Goal: Navigation & Orientation: Find specific page/section

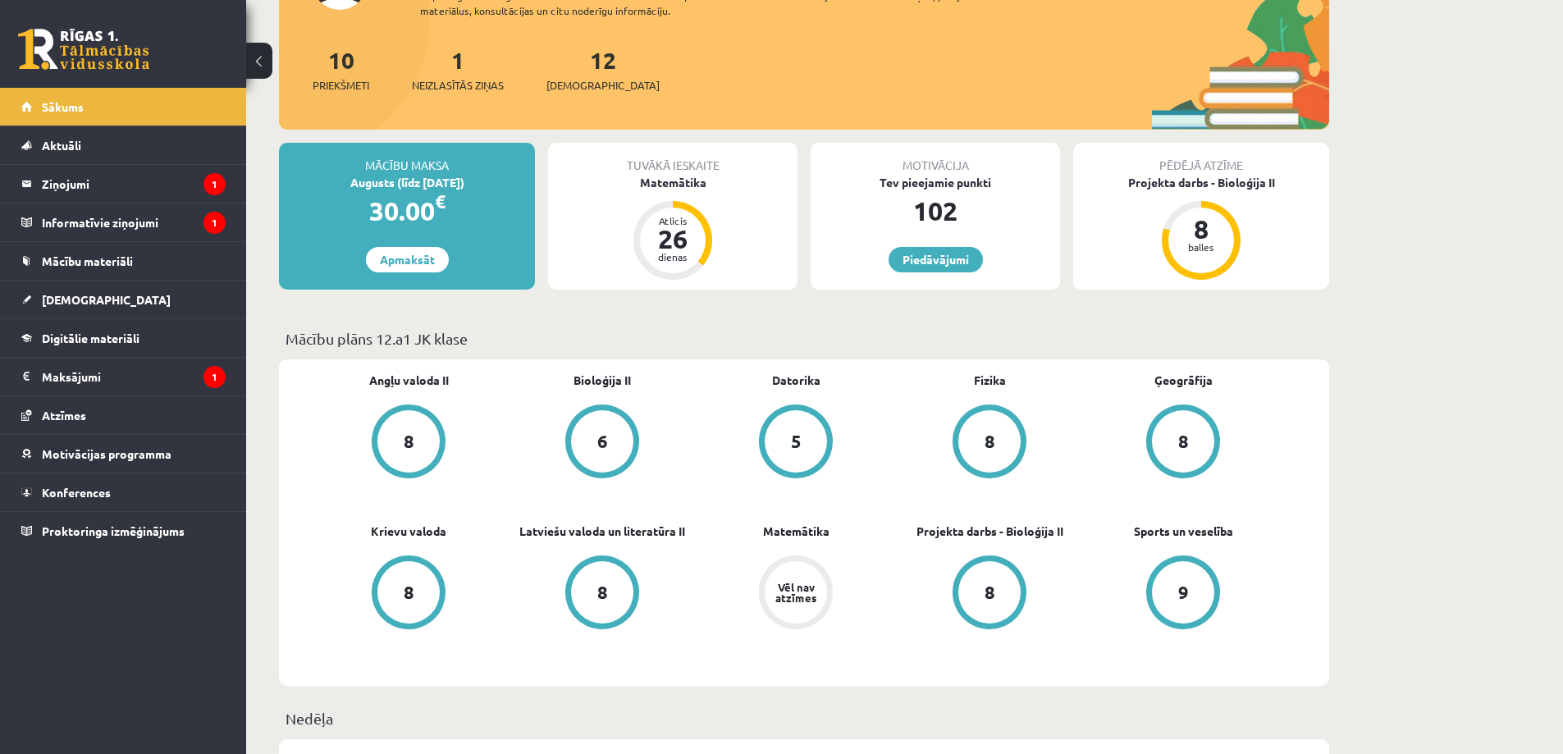
scroll to position [262, 0]
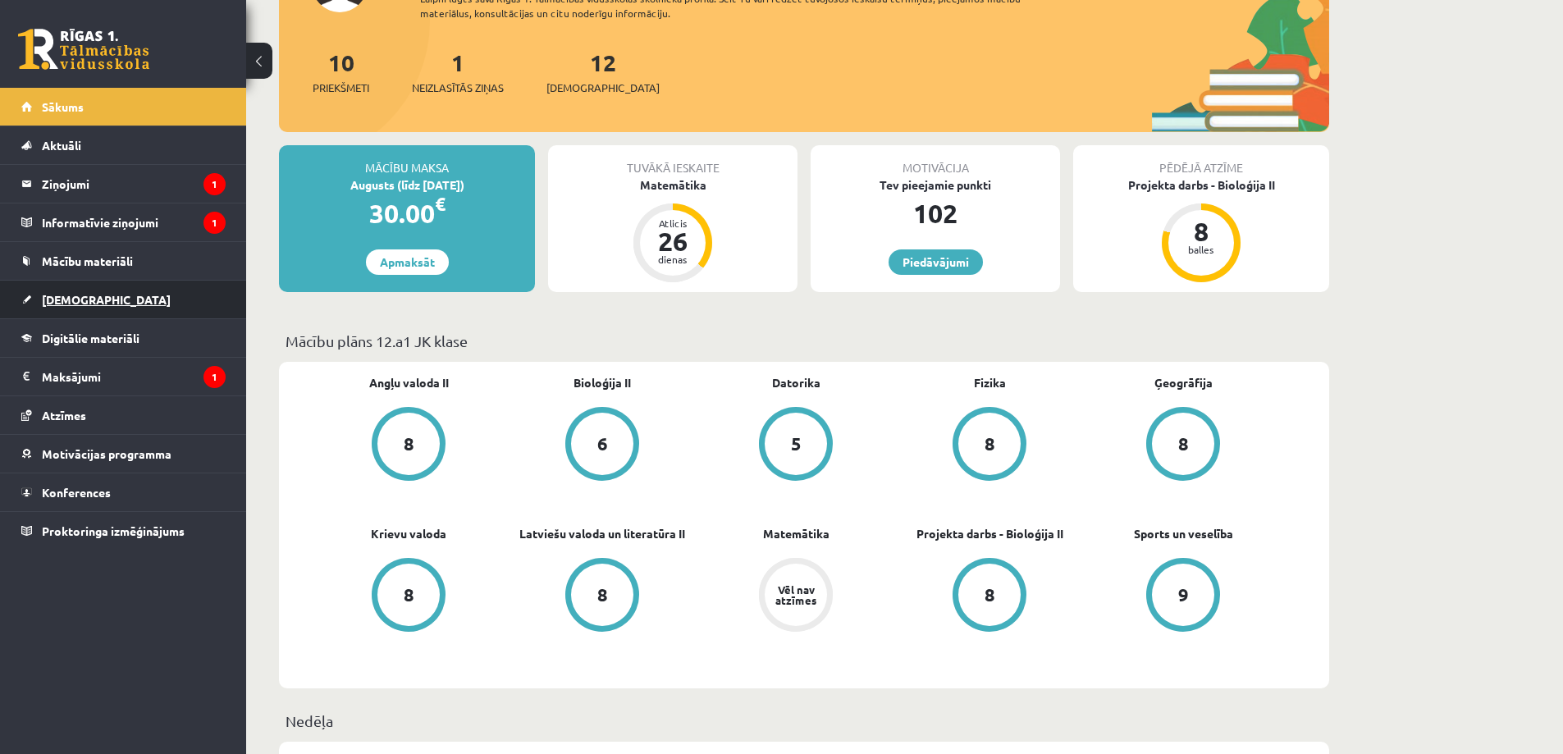
click at [173, 287] on link "[DEMOGRAPHIC_DATA]" at bounding box center [123, 300] width 204 height 38
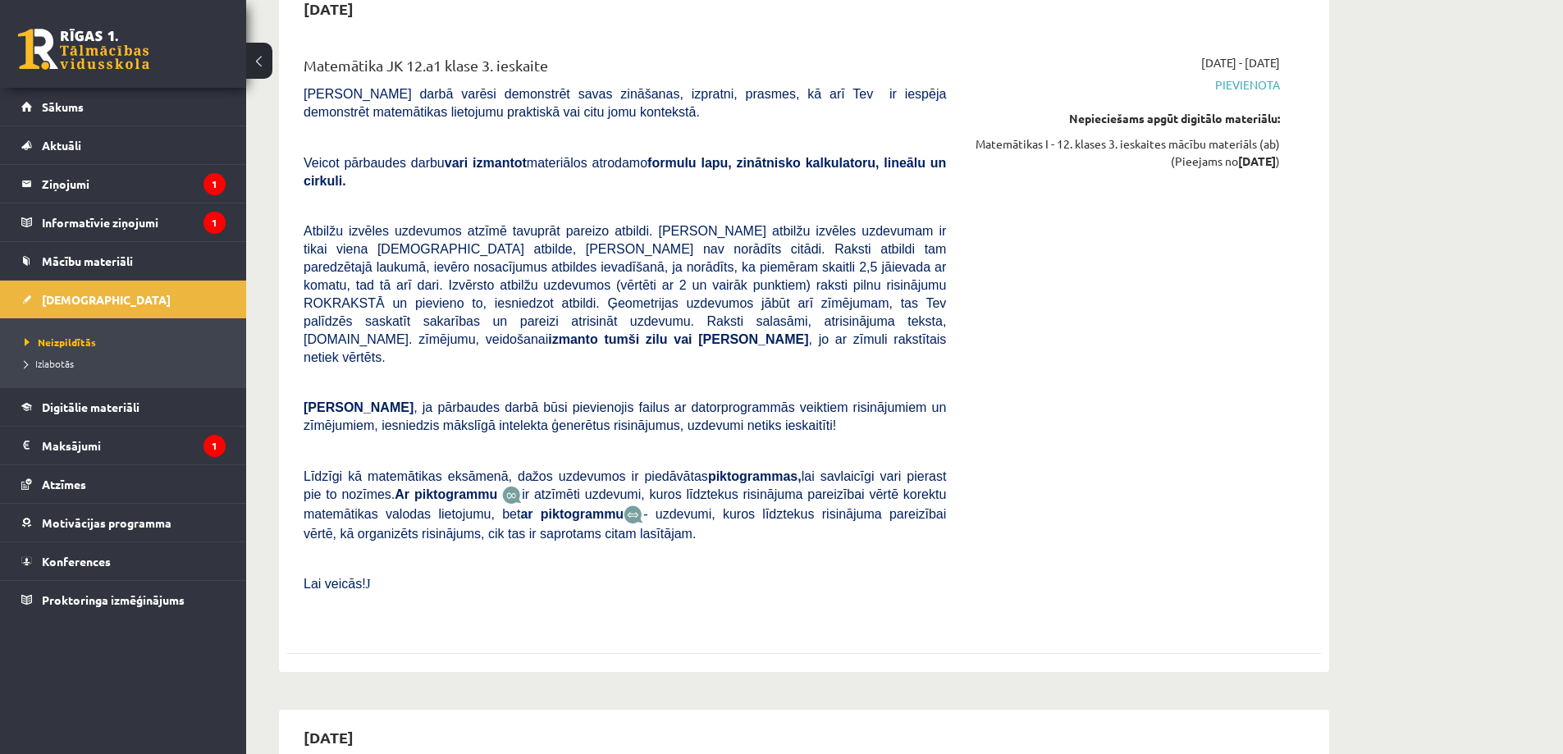
scroll to position [7034, 0]
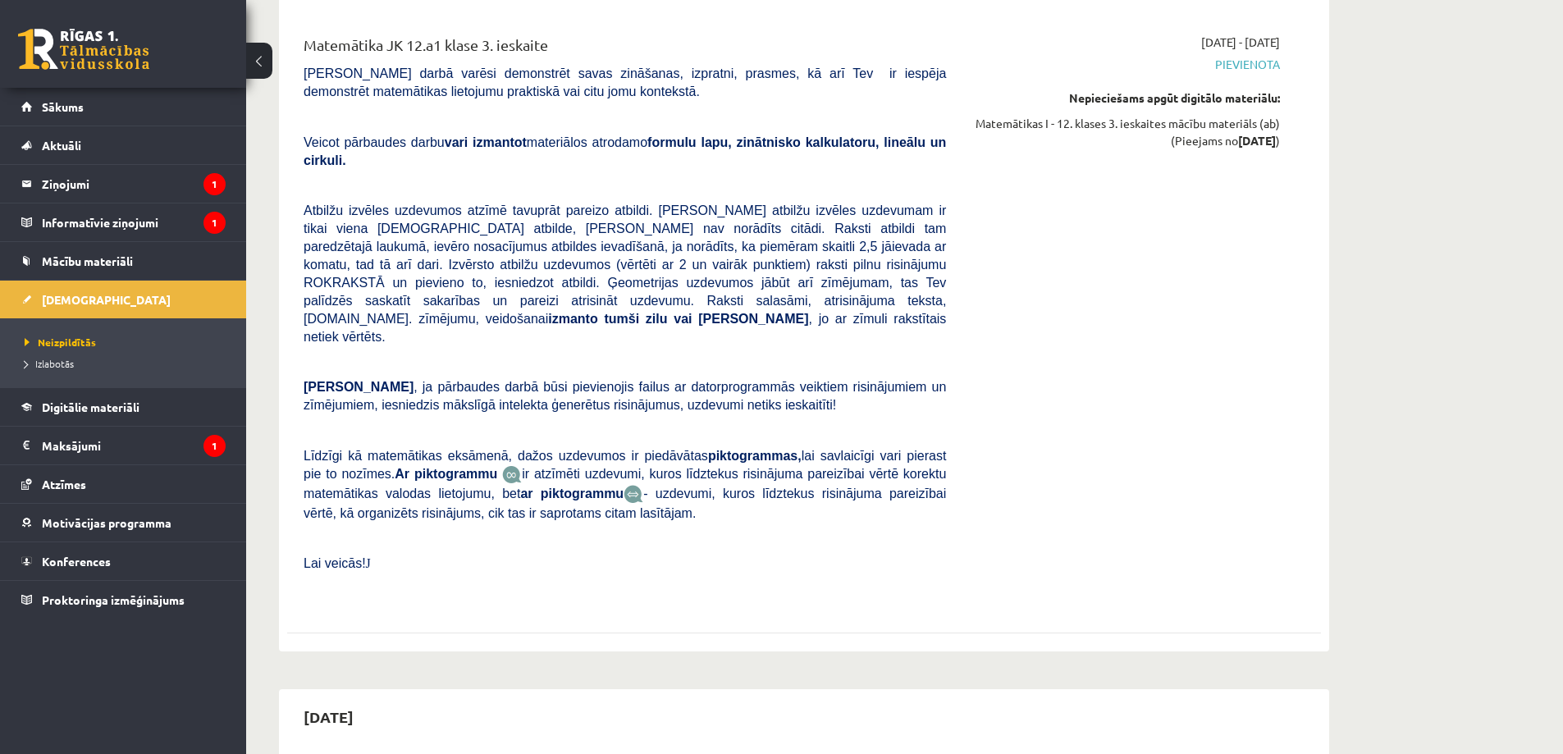
drag, startPoint x: 1567, startPoint y: 696, endPoint x: 1523, endPoint y: 586, distance: 118.5
click at [189, 430] on legend "Maksājumi 1" at bounding box center [134, 446] width 184 height 38
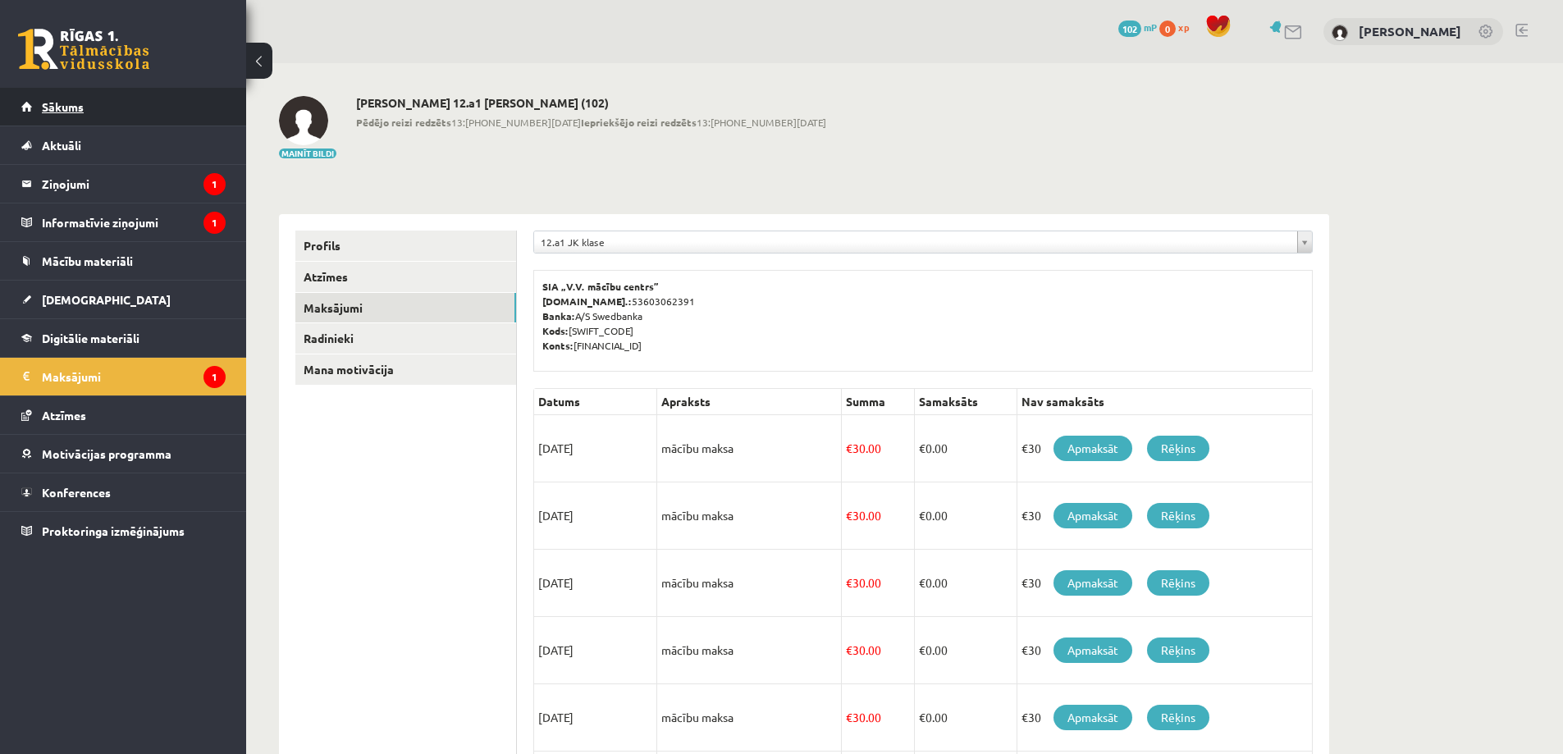
click at [123, 98] on link "Sākums" at bounding box center [123, 107] width 204 height 38
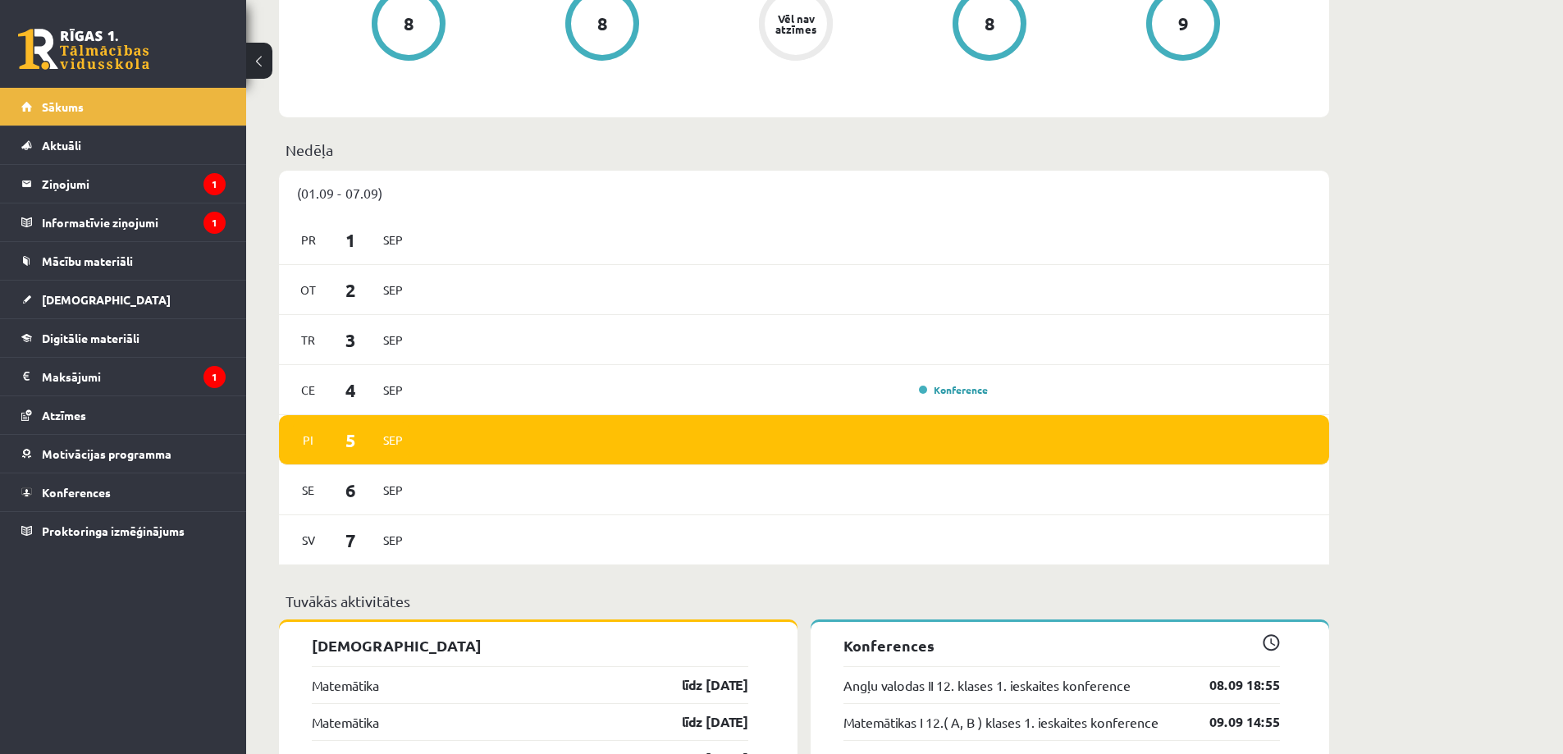
scroll to position [847, 0]
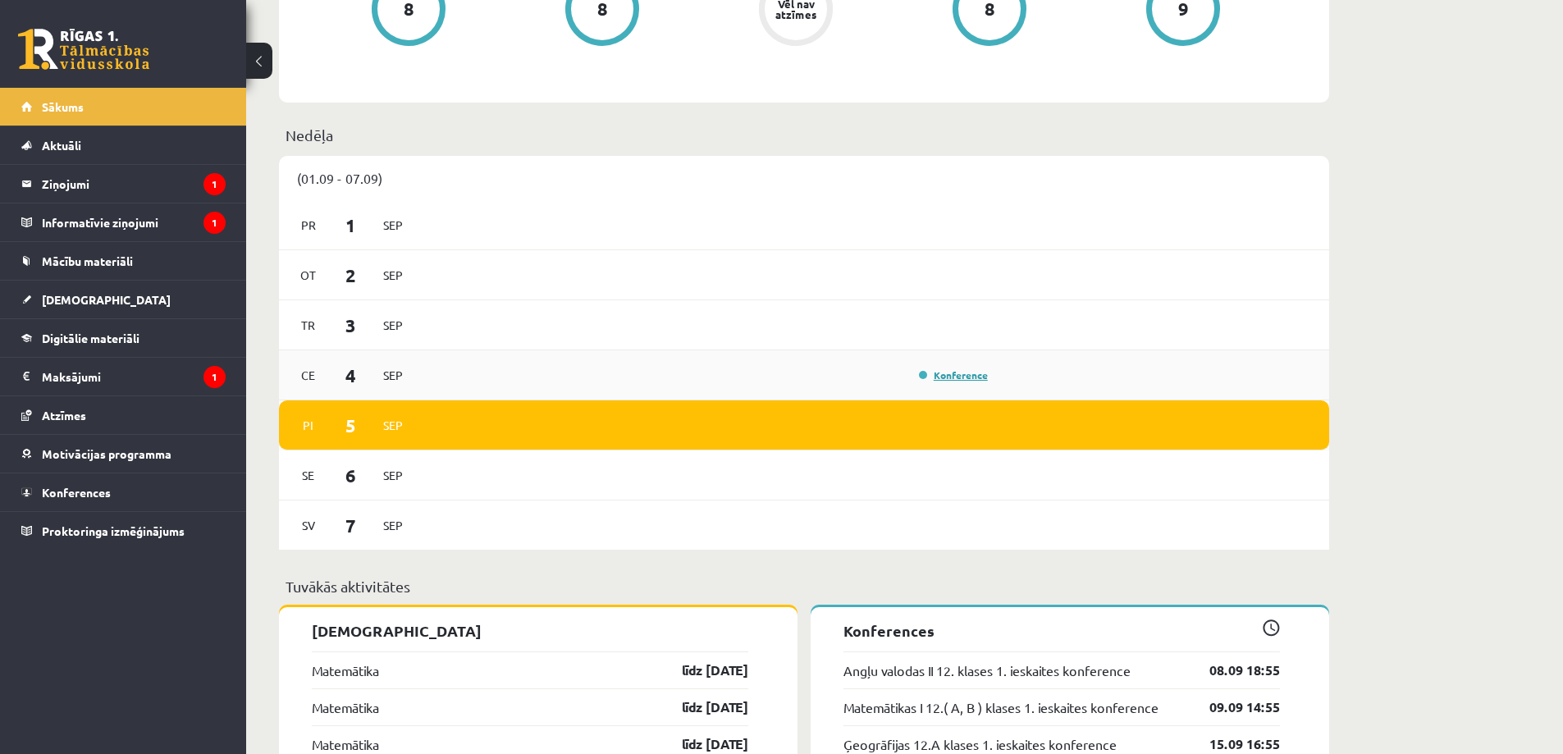
click at [972, 378] on link "Konference" at bounding box center [953, 374] width 69 height 13
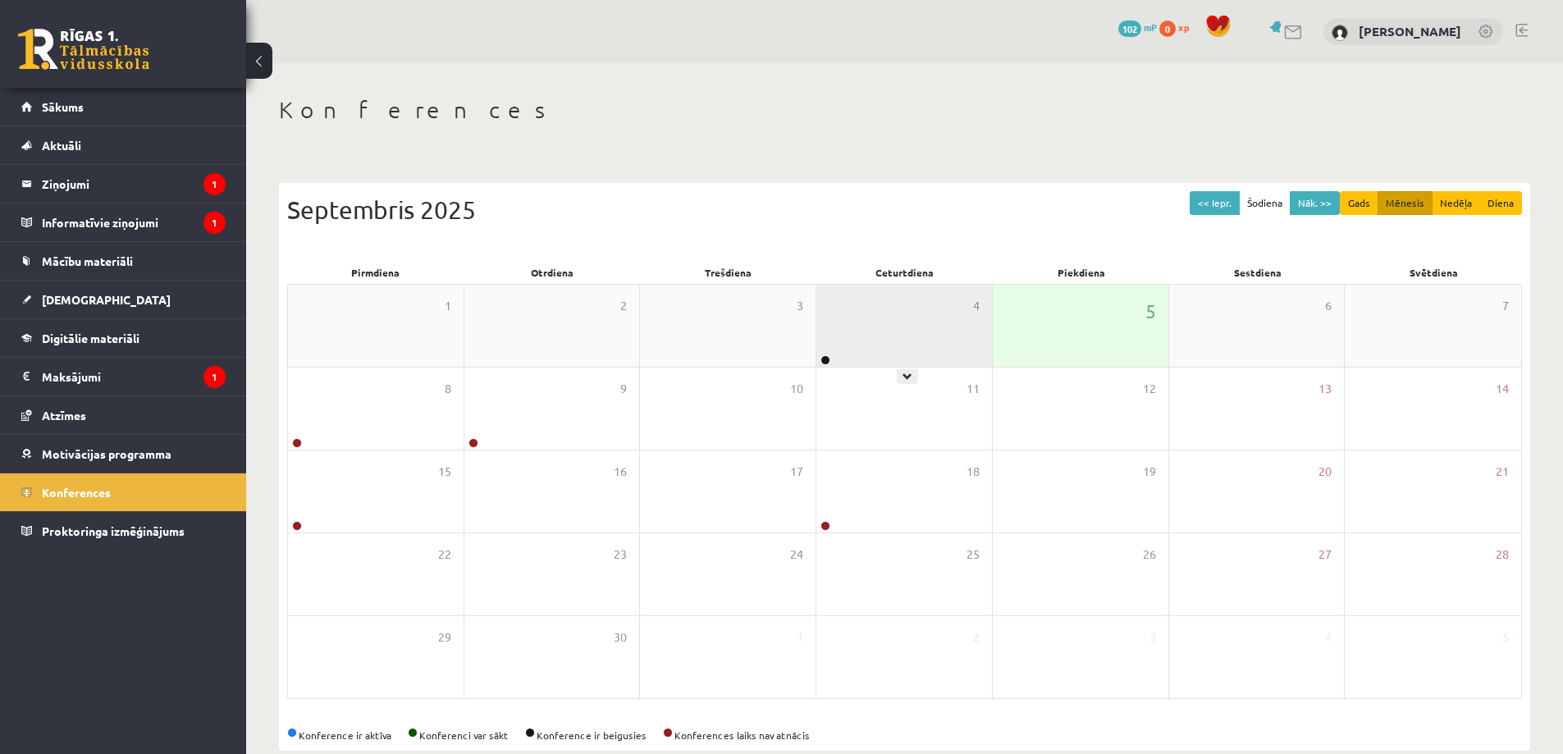
click at [893, 331] on div "4" at bounding box center [904, 326] width 176 height 82
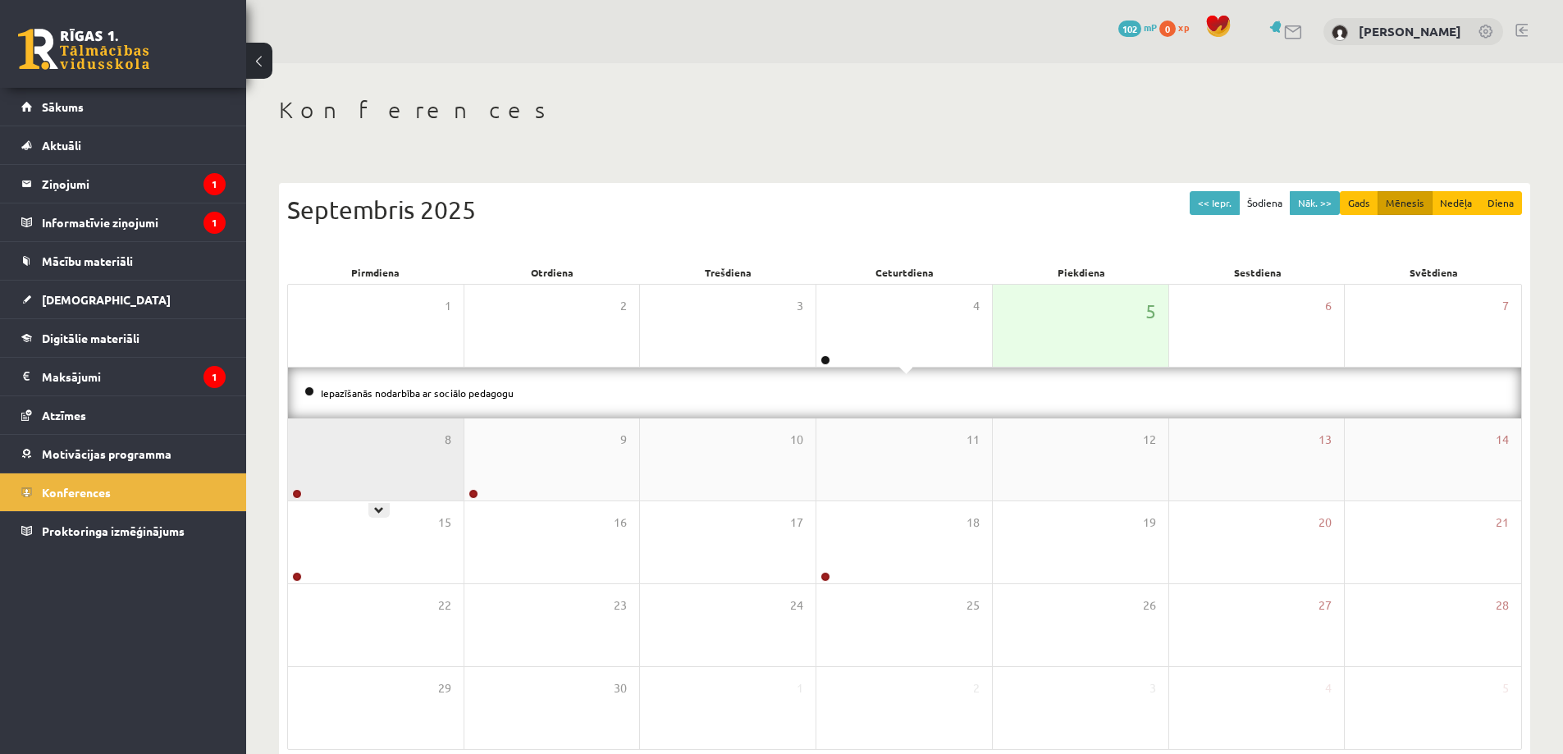
click at [407, 451] on div "8" at bounding box center [376, 459] width 176 height 82
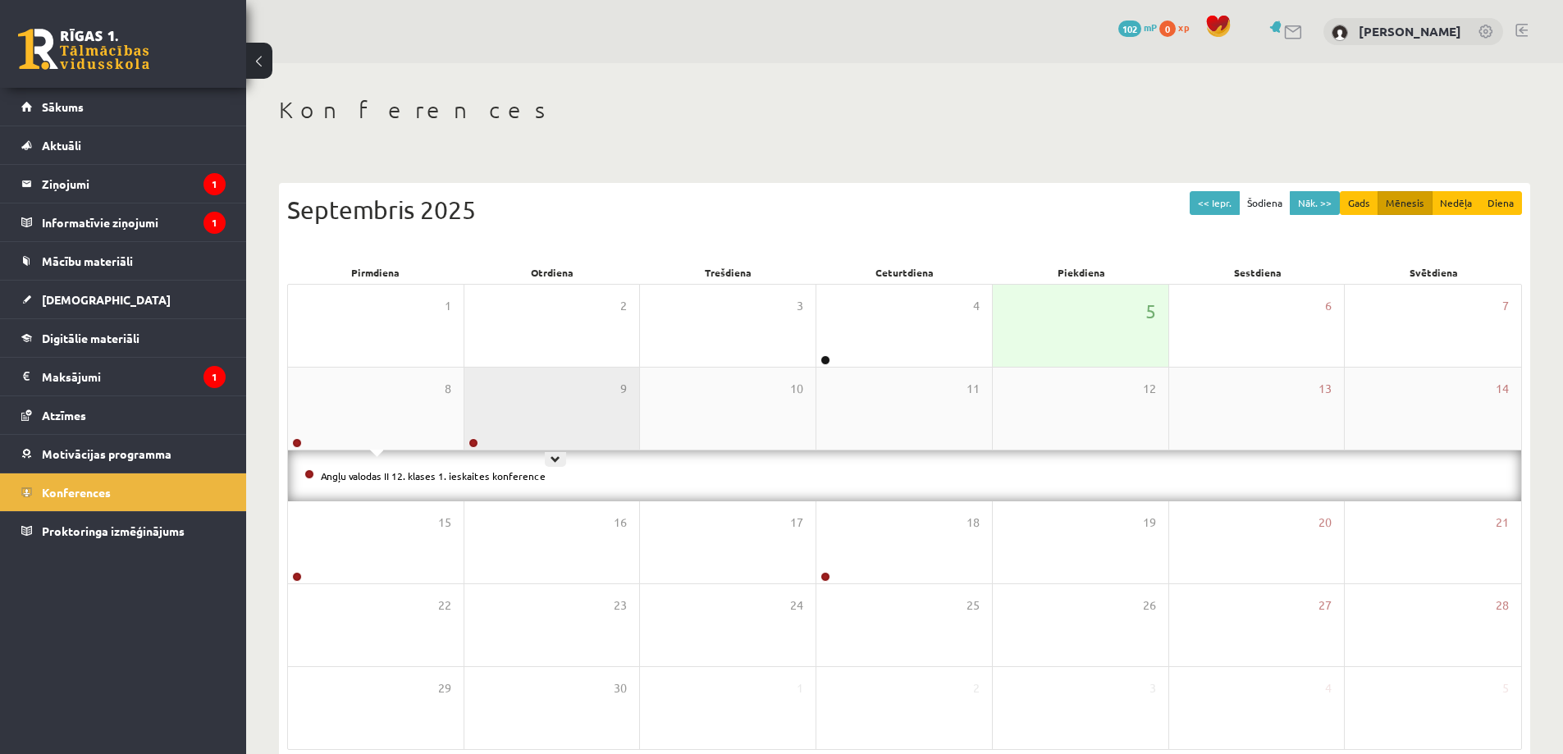
click at [551, 417] on div "9" at bounding box center [552, 408] width 176 height 82
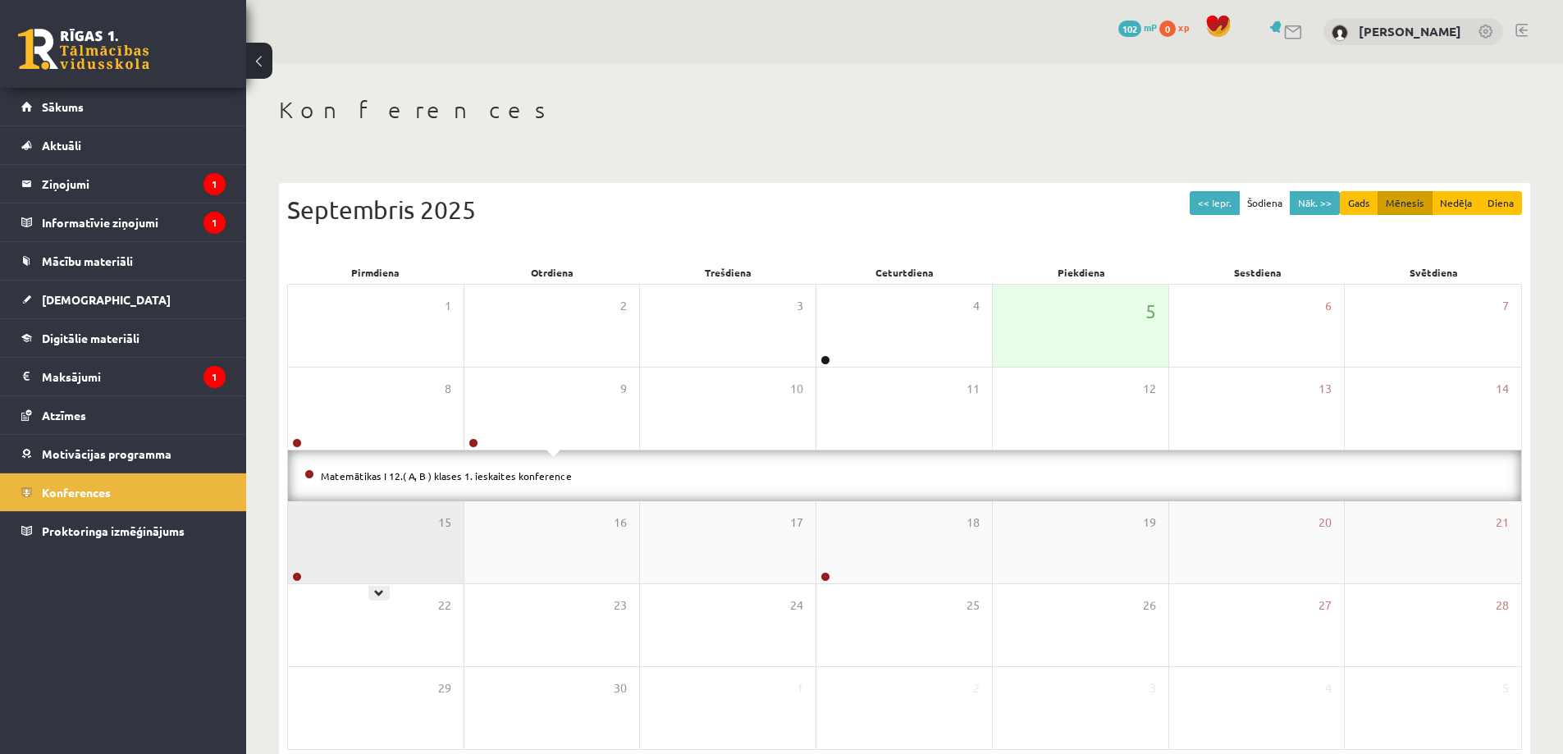
click at [379, 526] on div "15" at bounding box center [376, 542] width 176 height 82
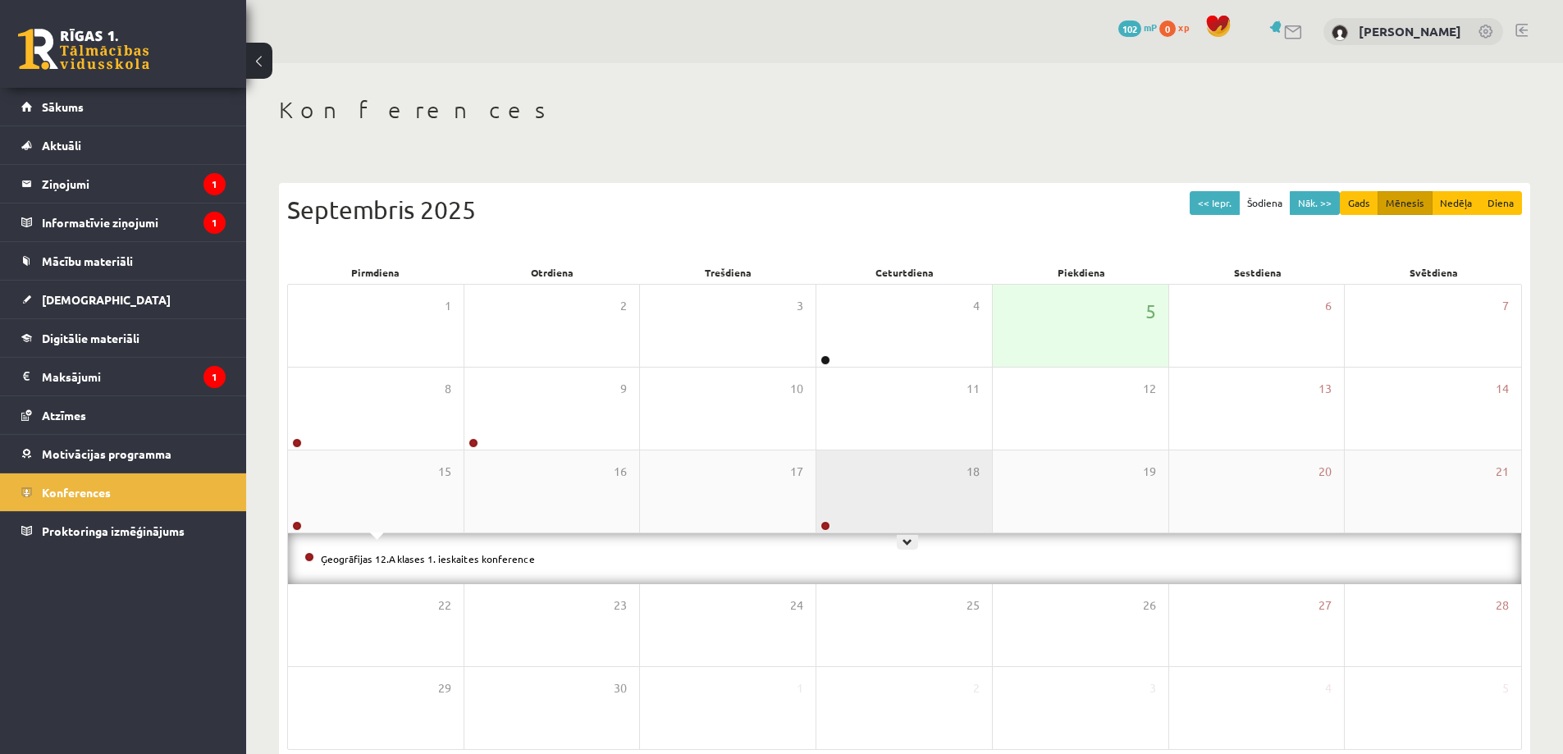
click at [890, 490] on div "18" at bounding box center [904, 491] width 176 height 82
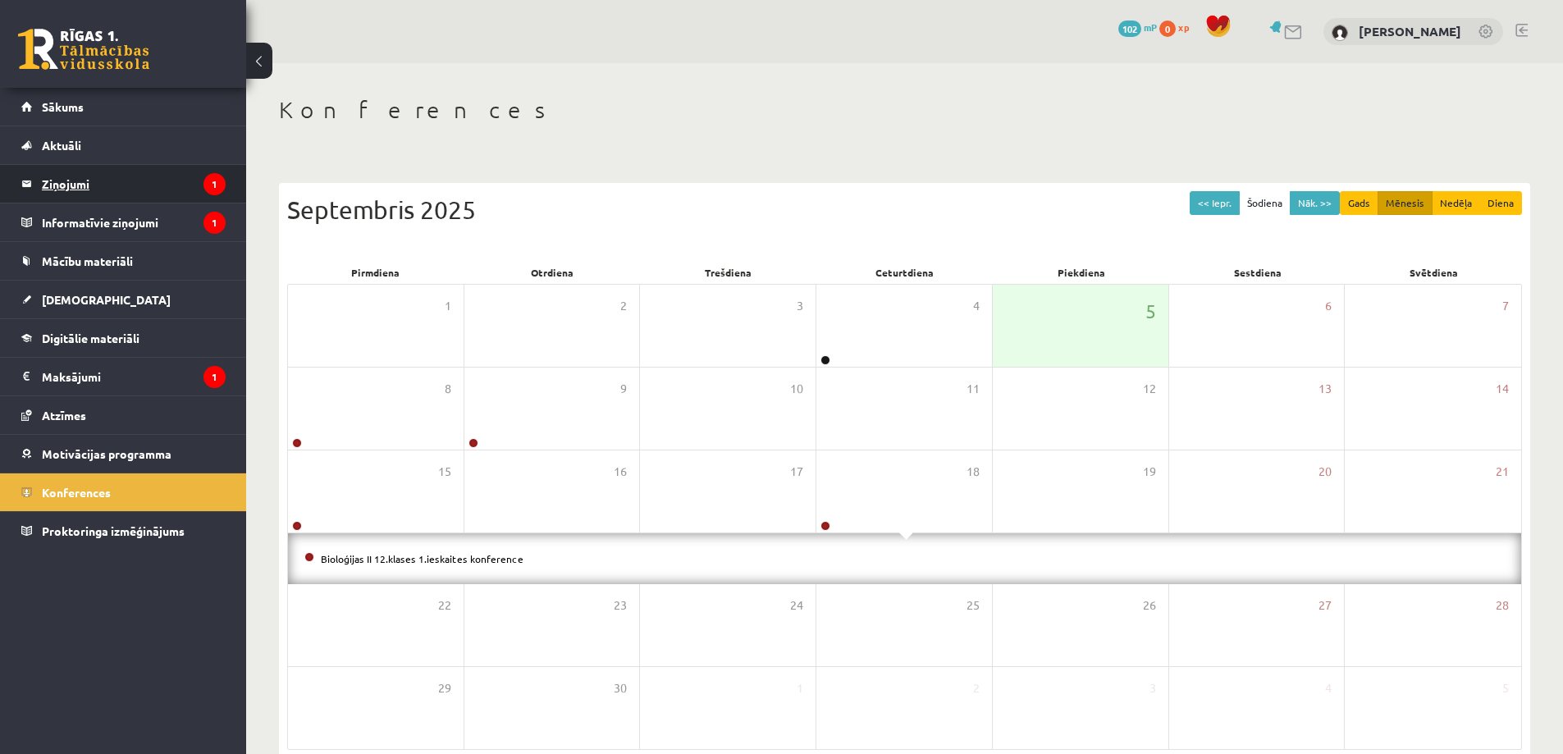
click at [186, 180] on legend "Ziņojumi 1" at bounding box center [134, 184] width 184 height 38
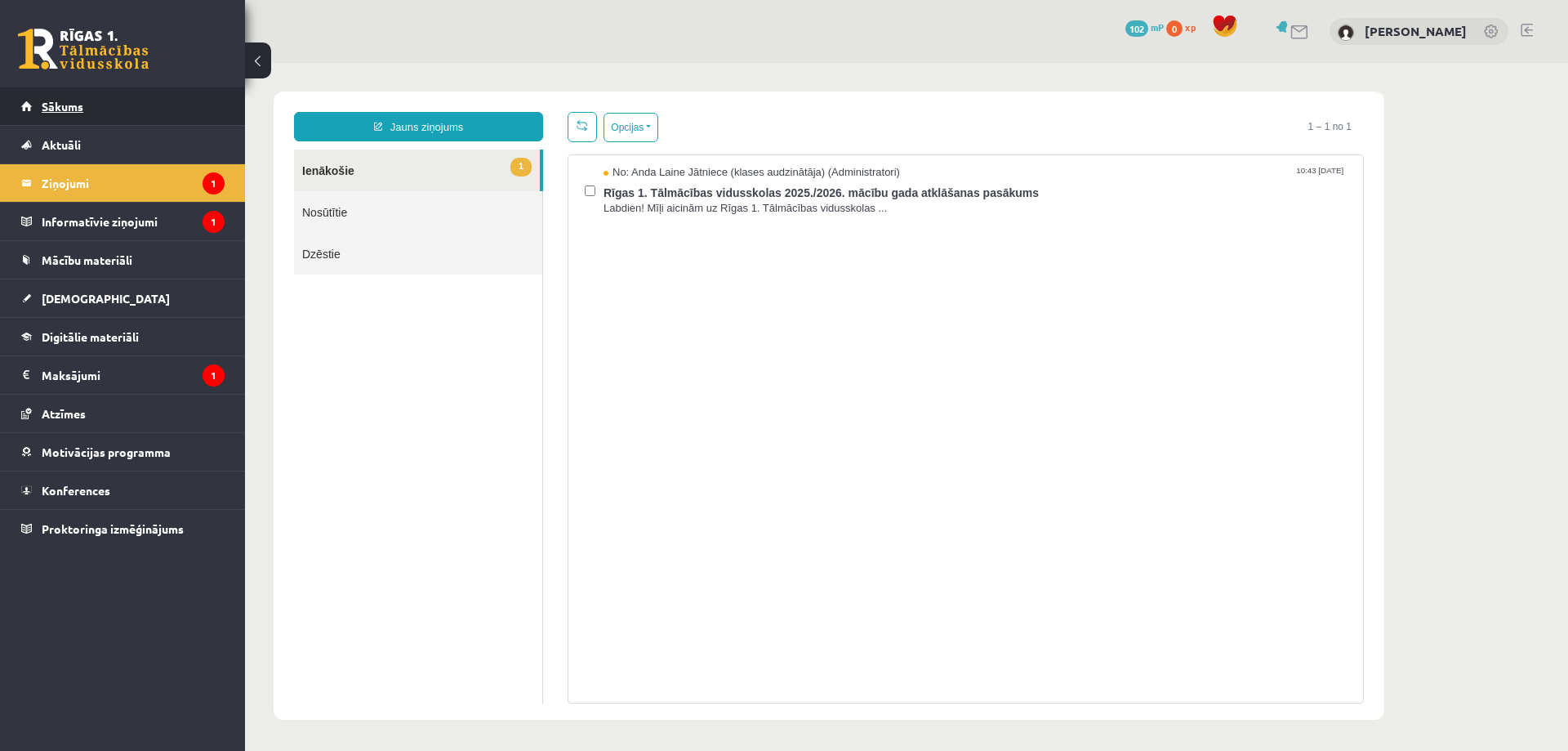
click at [138, 103] on link "Sākums" at bounding box center [122, 107] width 203 height 38
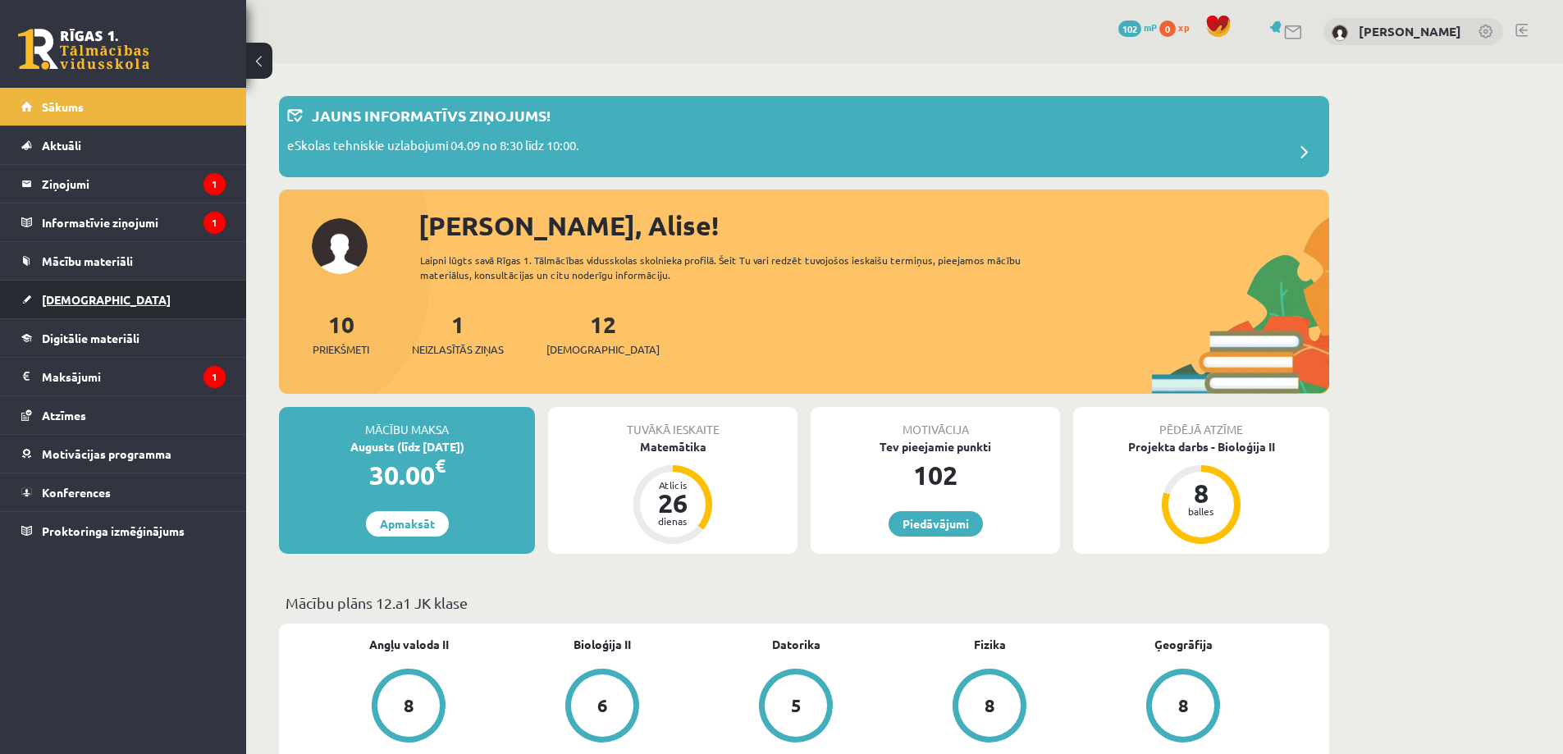
click at [193, 287] on link "[DEMOGRAPHIC_DATA]" at bounding box center [123, 300] width 204 height 38
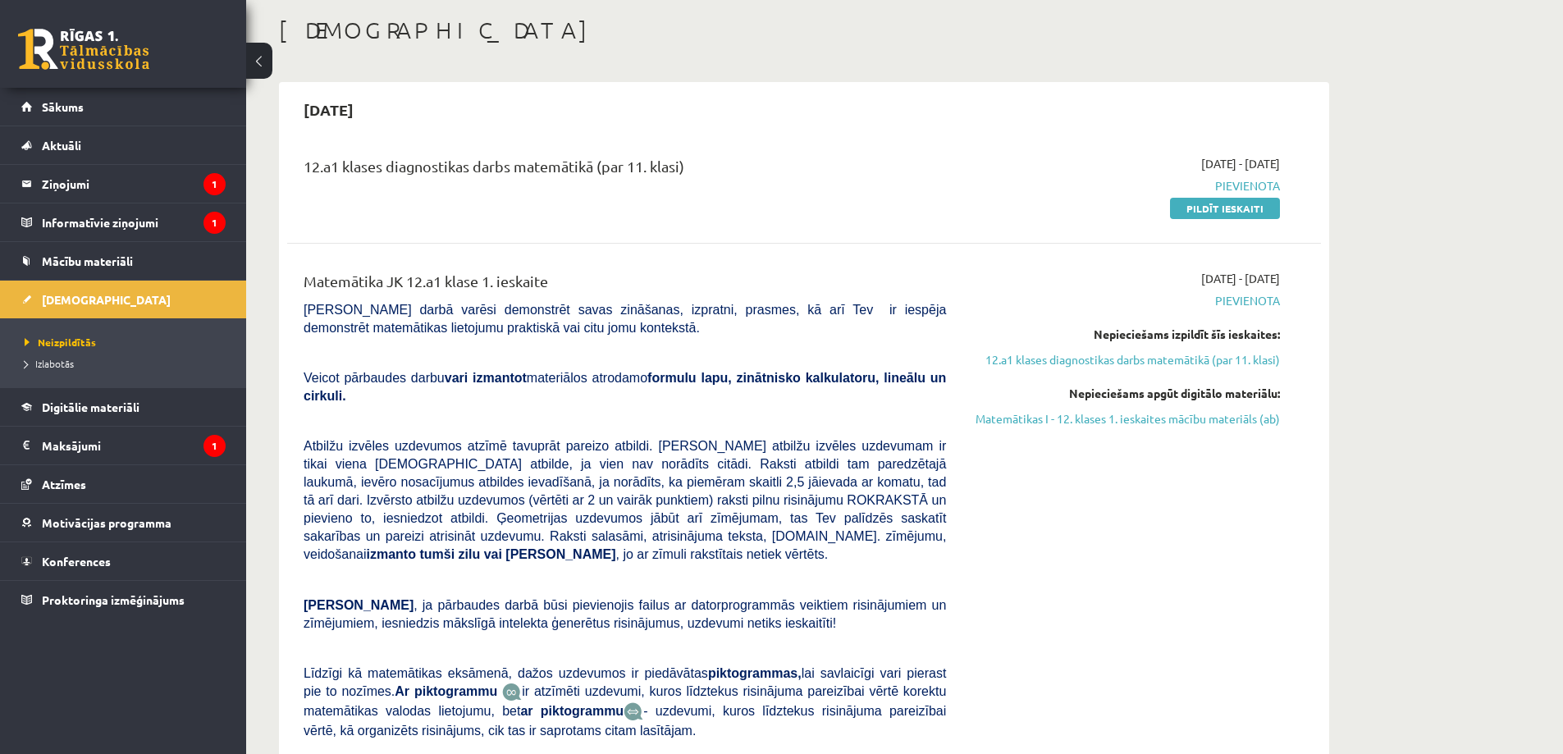
scroll to position [71, 0]
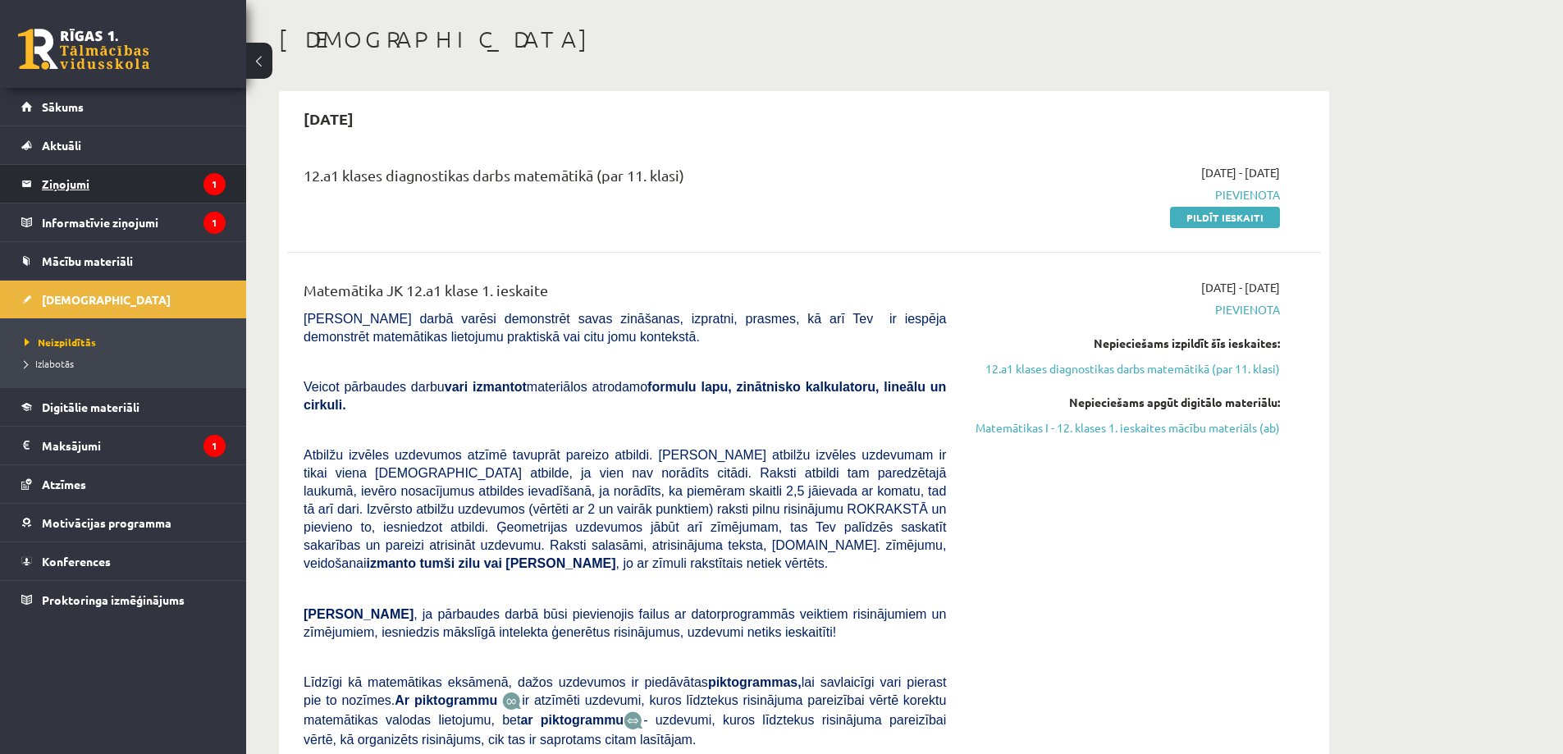
click at [175, 181] on legend "Ziņojumi 1" at bounding box center [134, 184] width 184 height 38
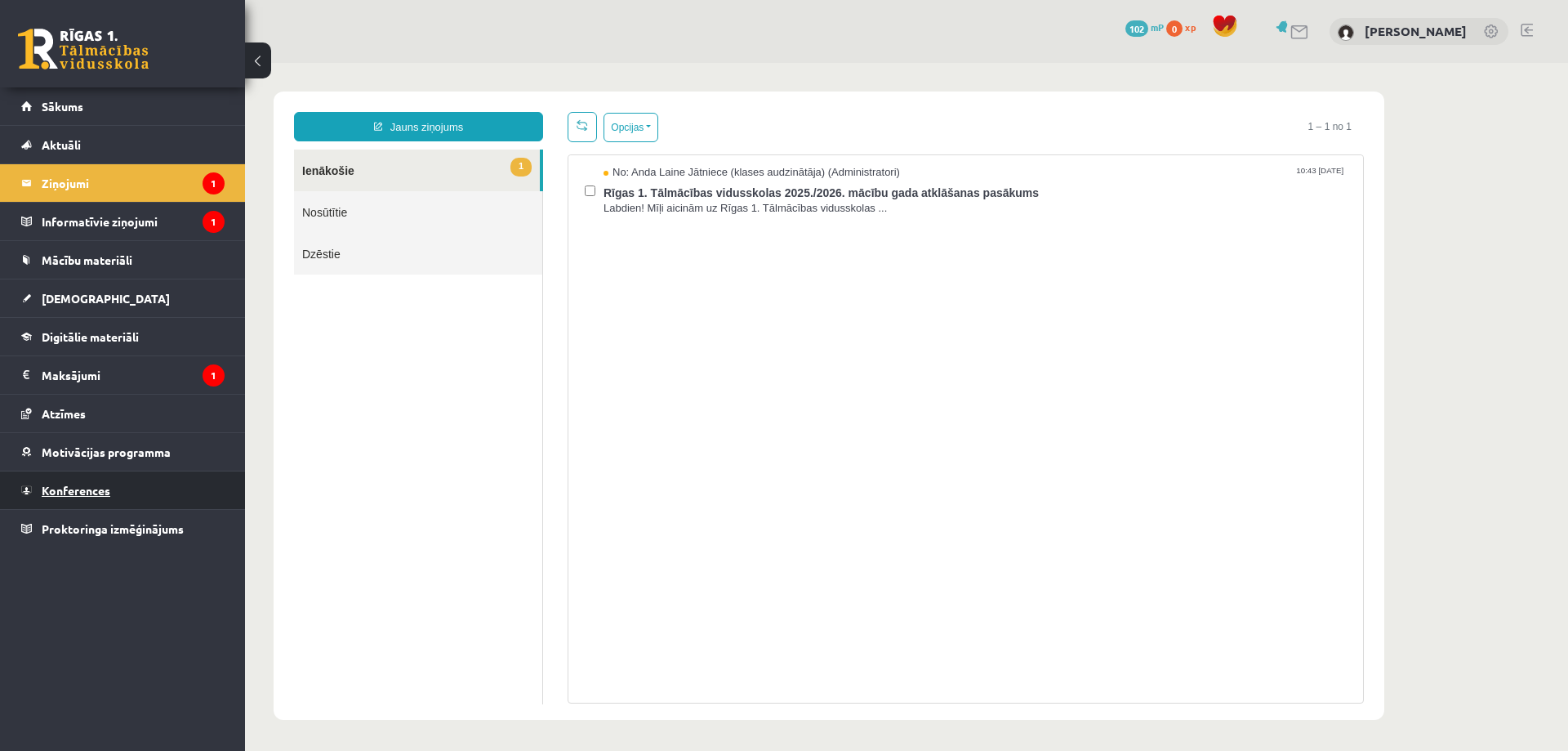
click at [160, 493] on link "Konferences" at bounding box center [122, 490] width 203 height 38
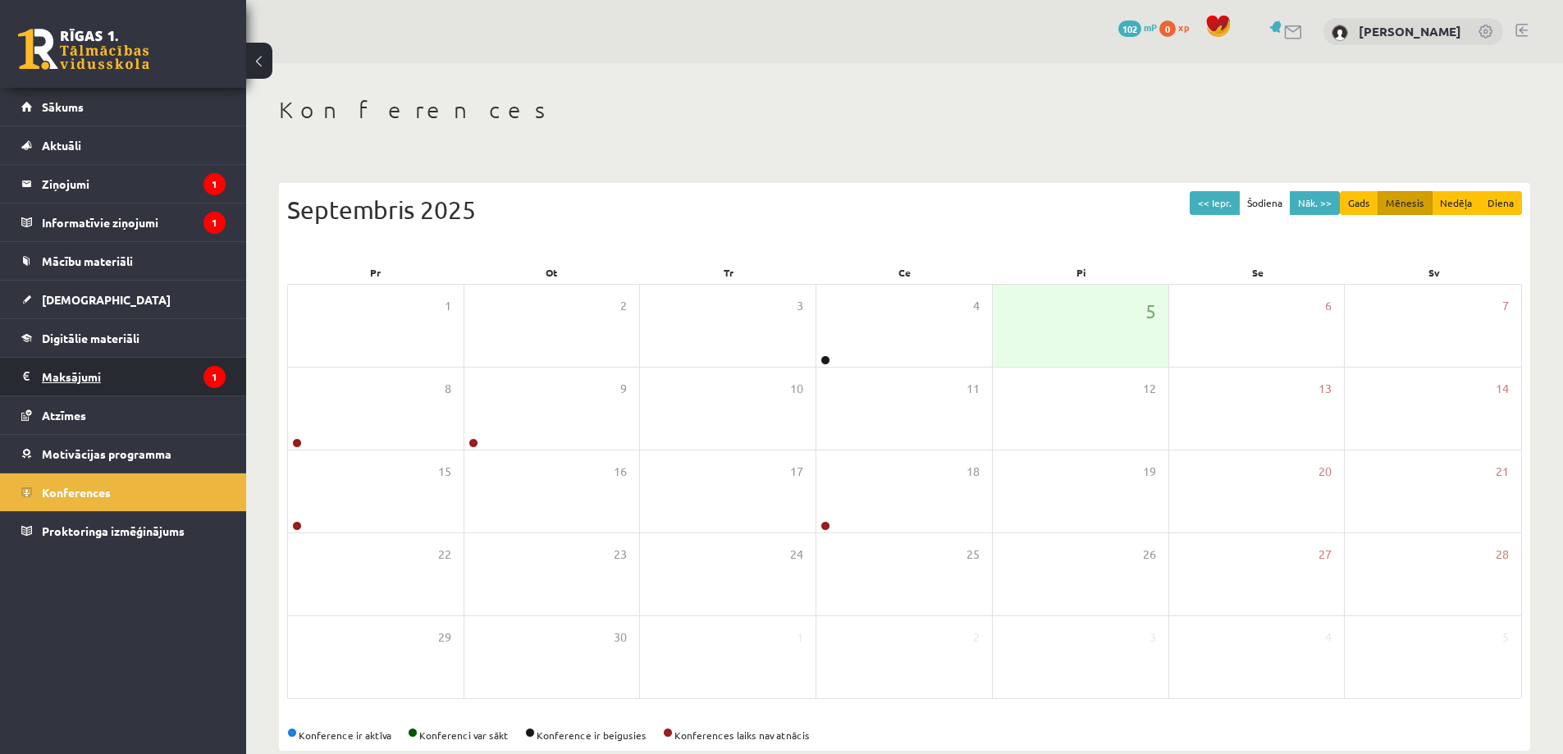
click at [149, 372] on legend "Maksājumi 1" at bounding box center [134, 377] width 184 height 38
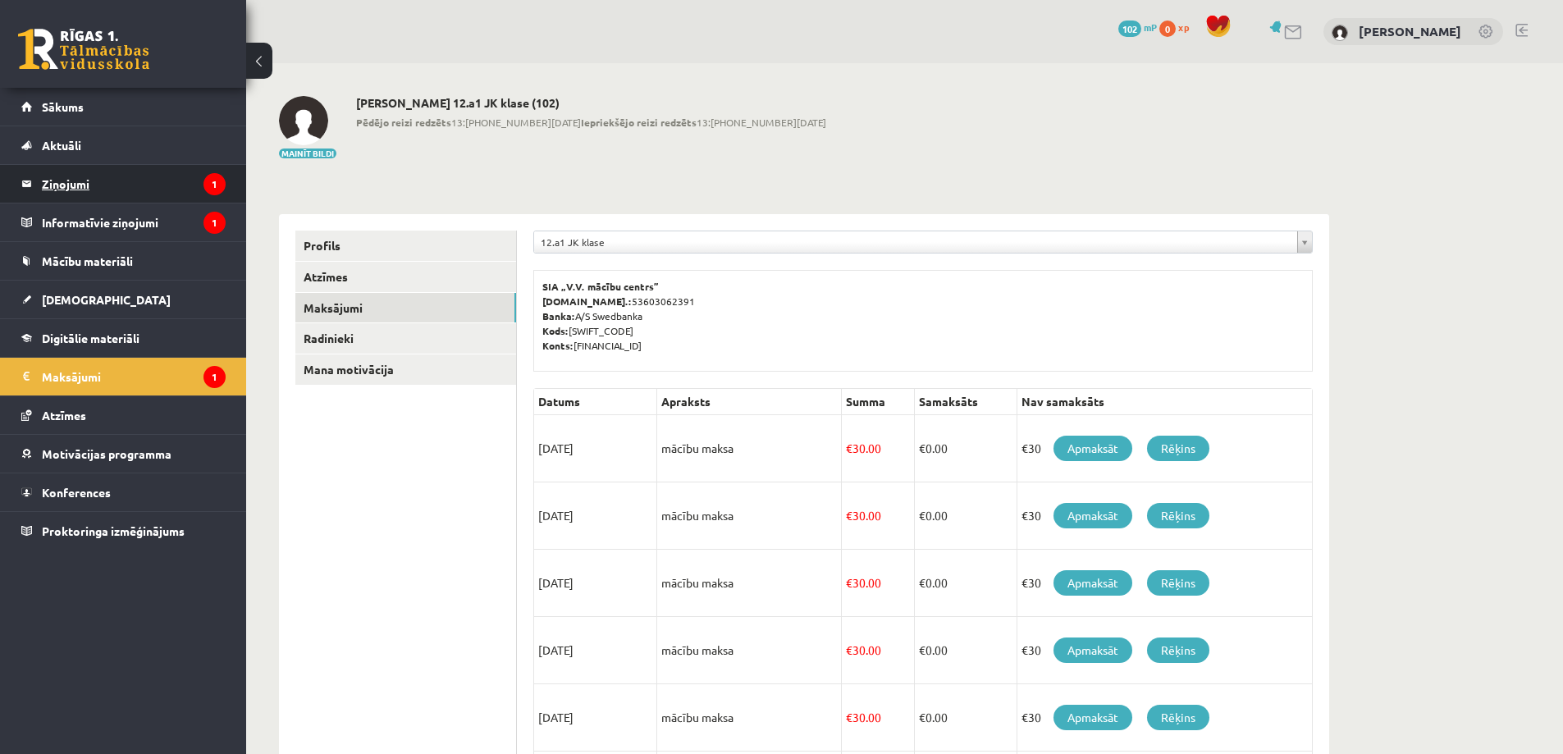
click at [164, 183] on legend "Ziņojumi 1" at bounding box center [134, 184] width 184 height 38
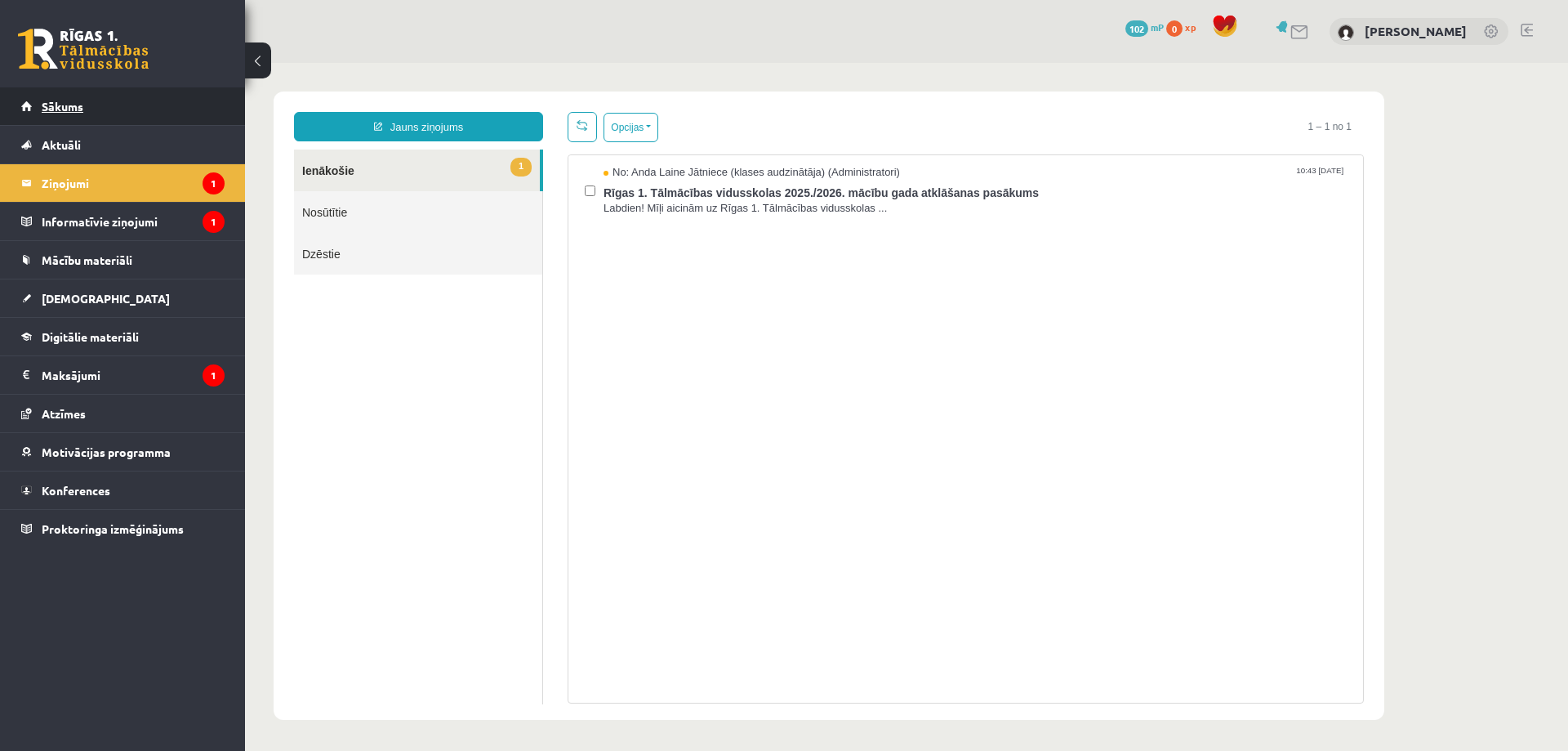
click at [119, 112] on link "Sākums" at bounding box center [122, 107] width 203 height 38
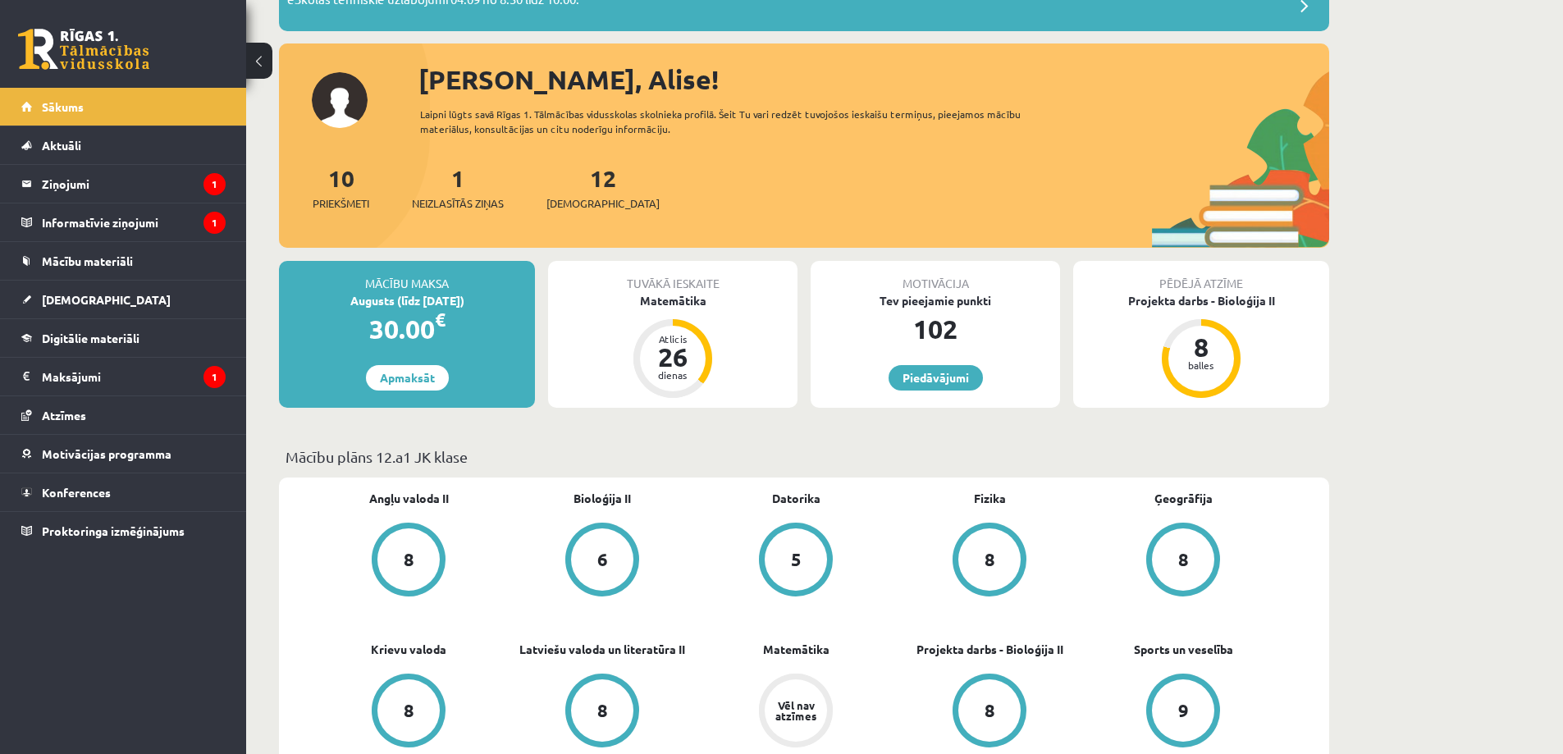
scroll to position [132, 0]
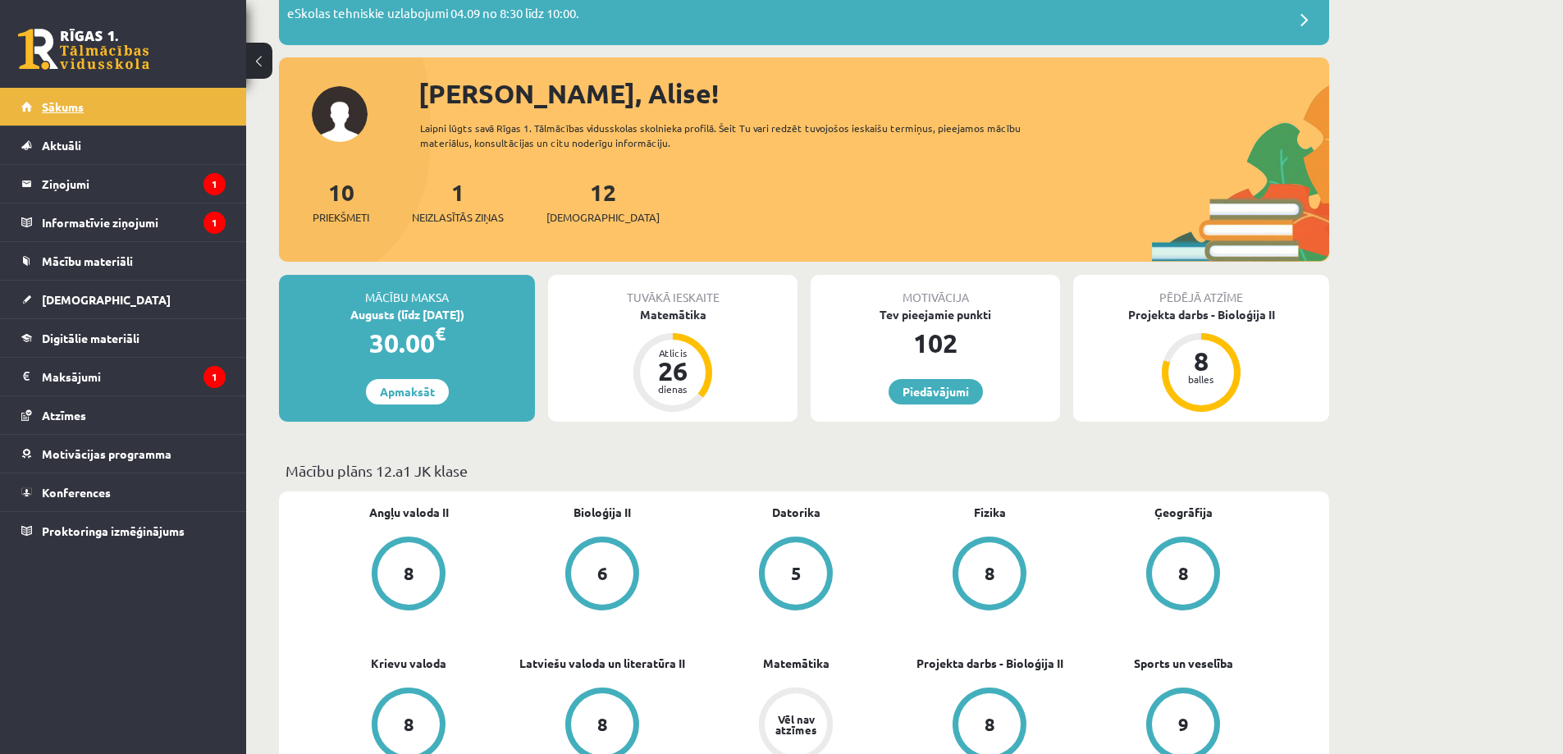
click at [146, 100] on link "Sākums" at bounding box center [123, 107] width 204 height 38
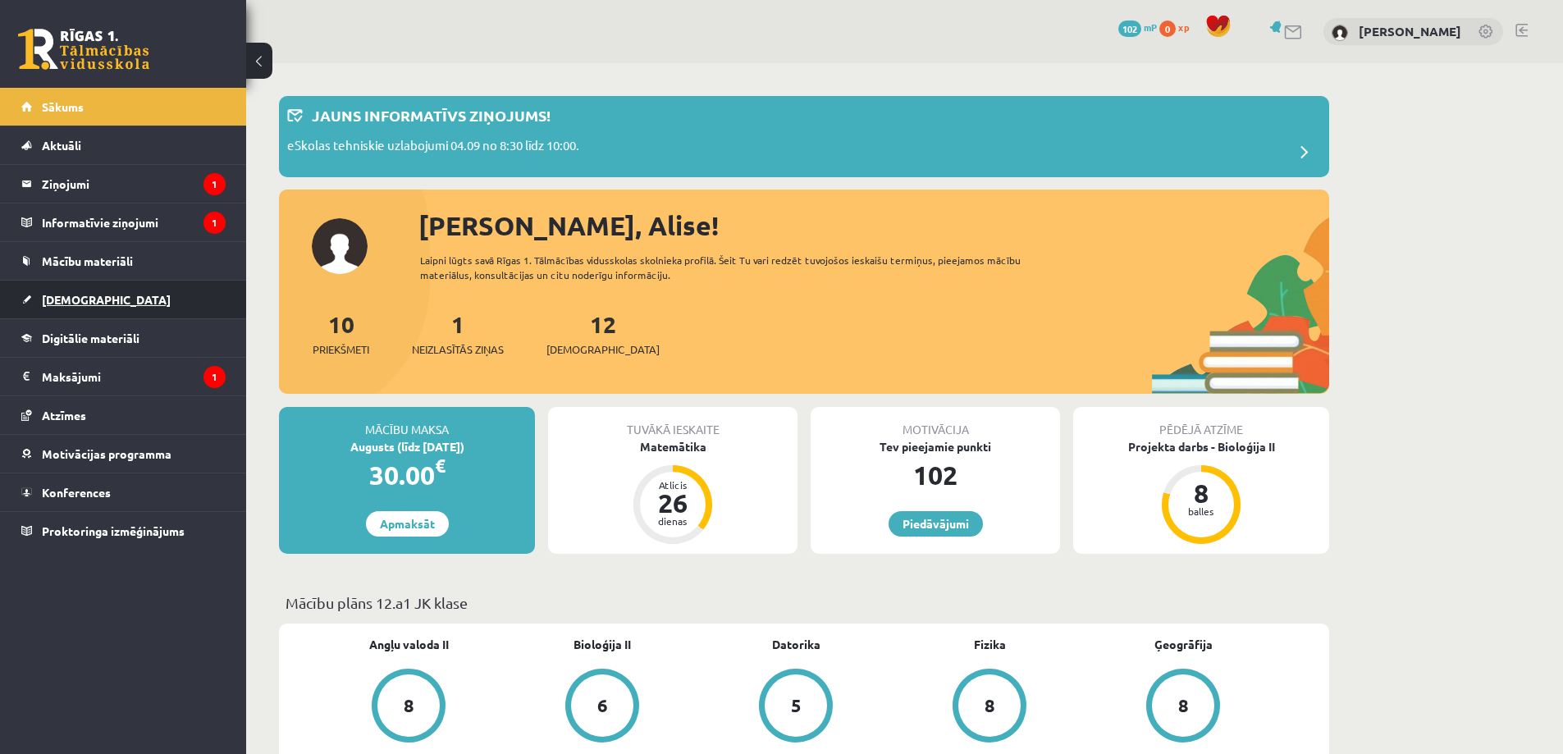
click at [127, 303] on link "[DEMOGRAPHIC_DATA]" at bounding box center [123, 300] width 204 height 38
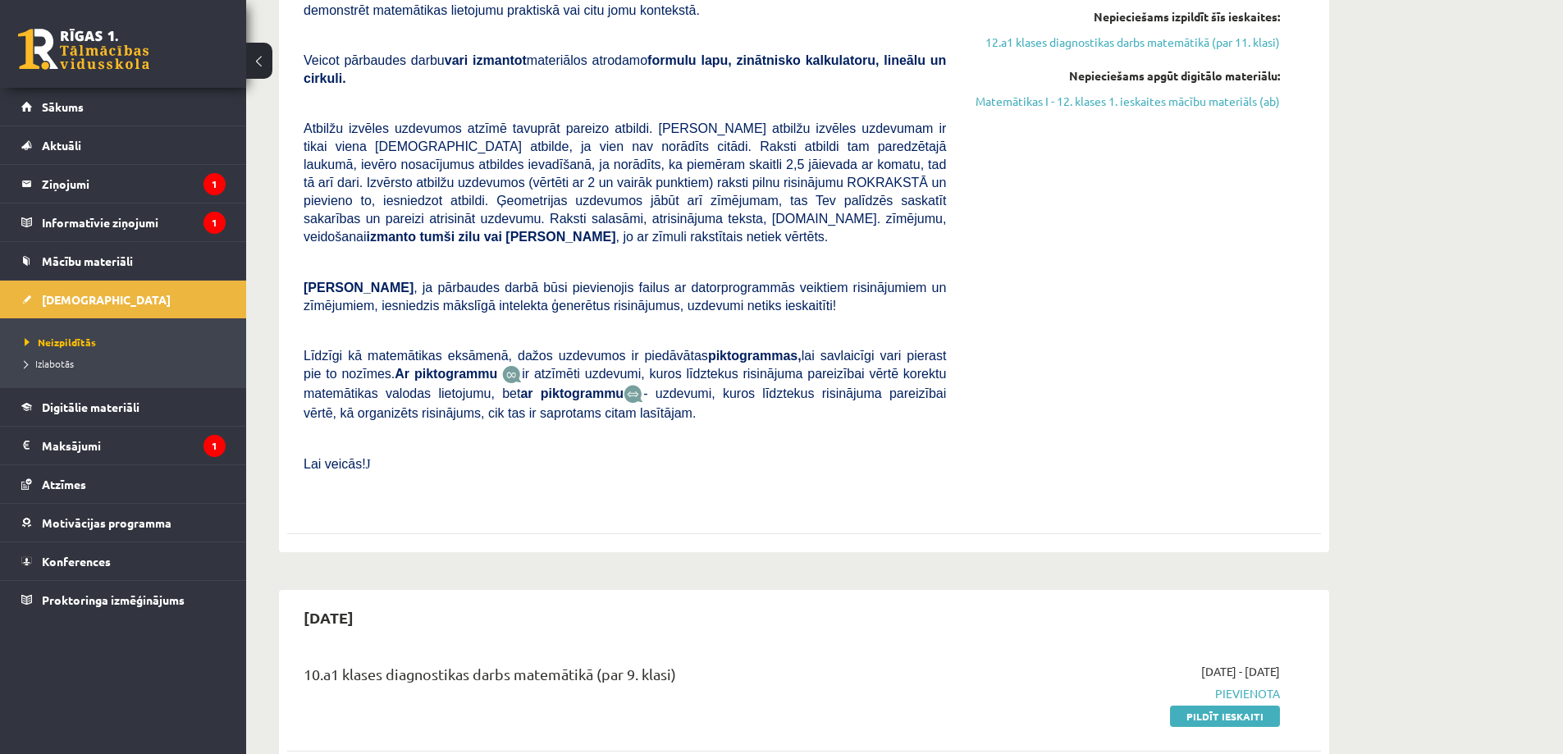
scroll to position [106, 0]
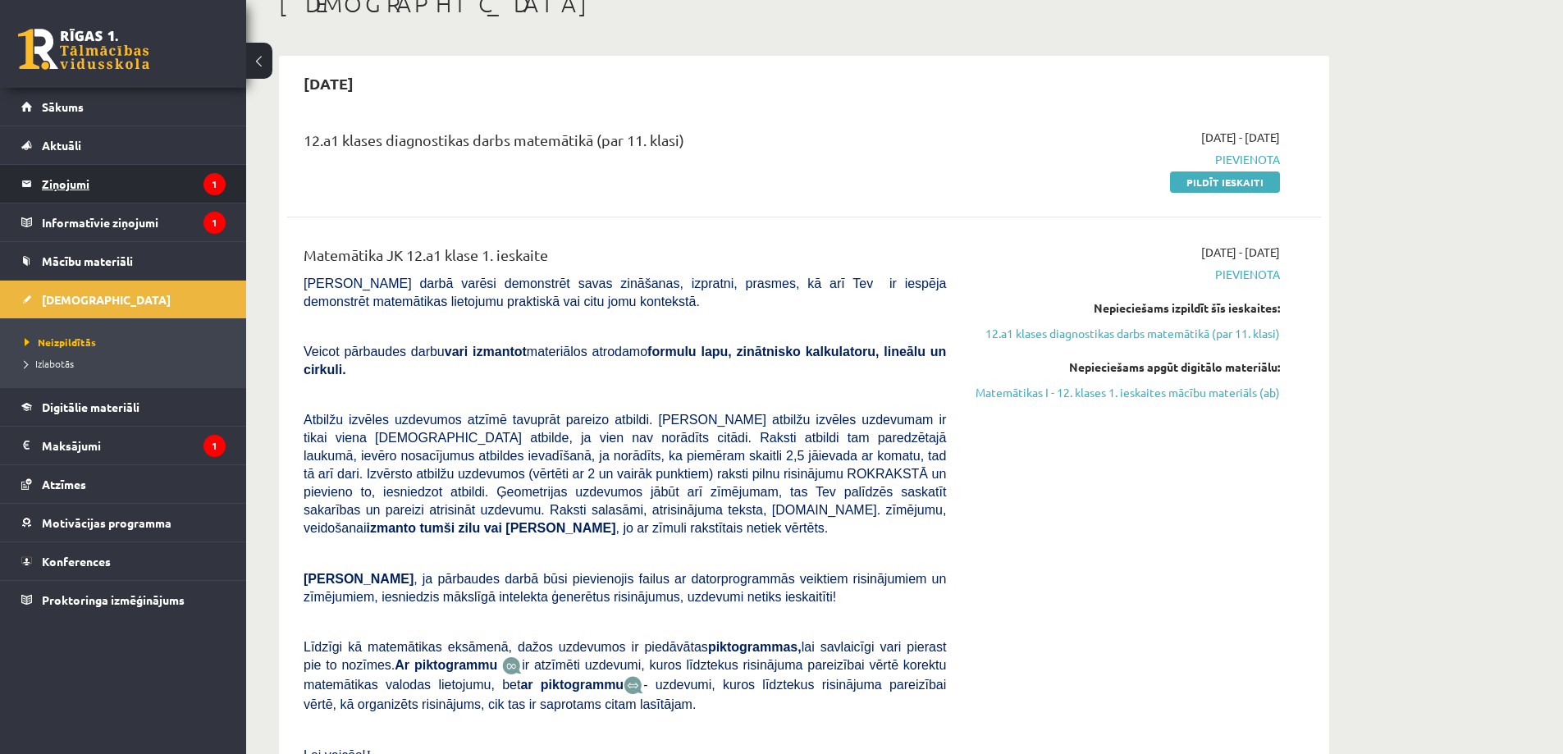
click at [135, 174] on legend "Ziņojumi 1" at bounding box center [134, 184] width 184 height 38
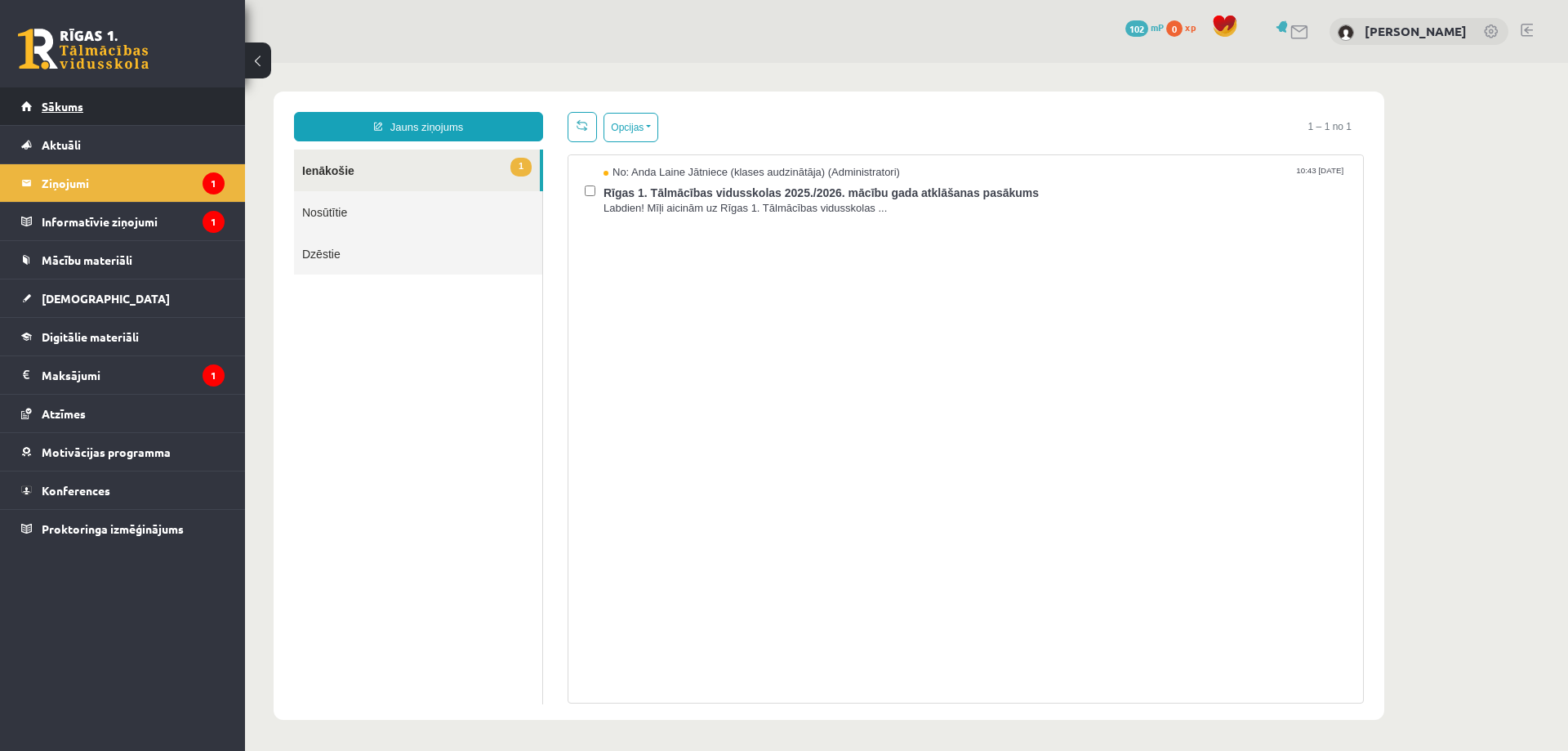
click at [169, 110] on link "Sākums" at bounding box center [122, 107] width 203 height 38
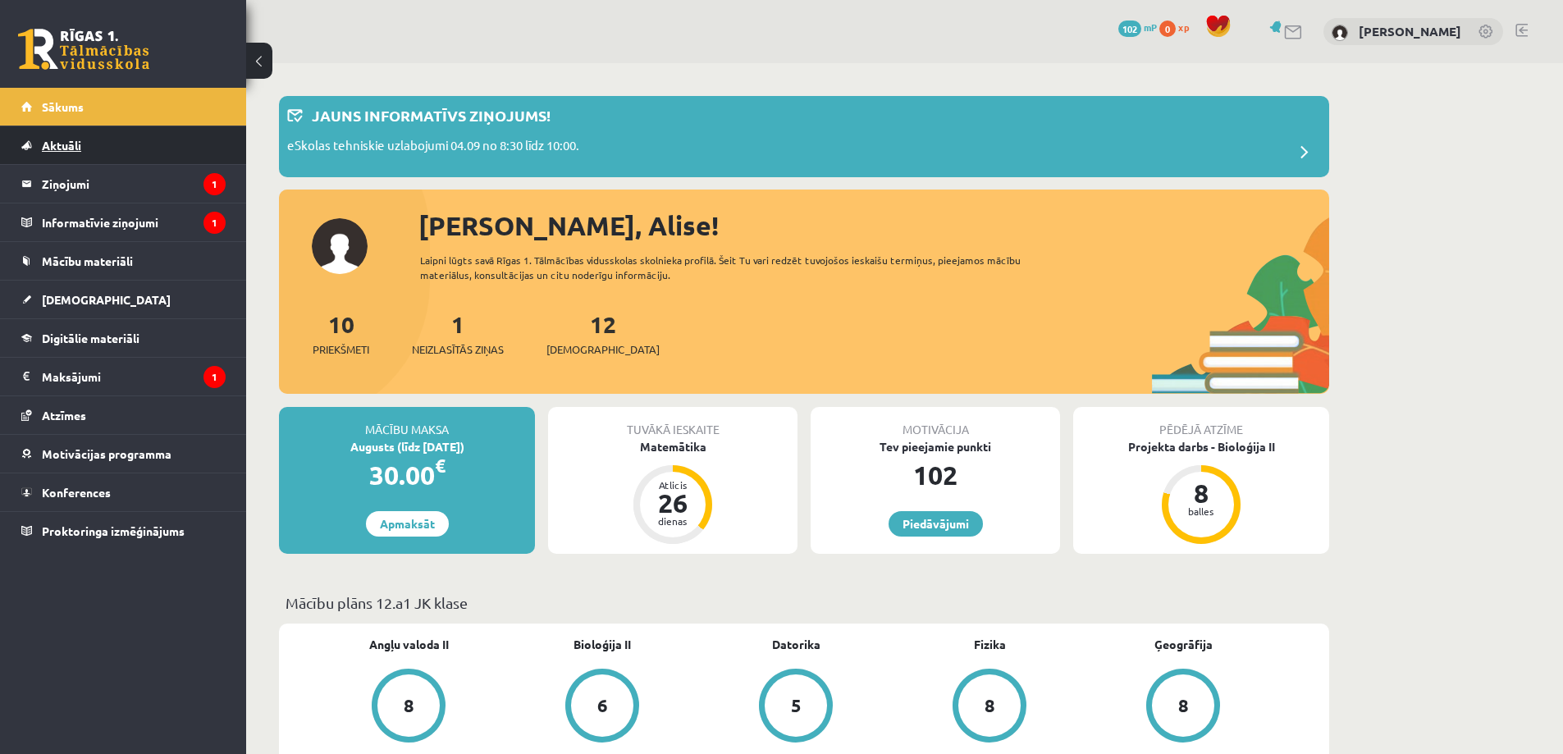
click at [171, 138] on link "Aktuāli" at bounding box center [123, 145] width 204 height 38
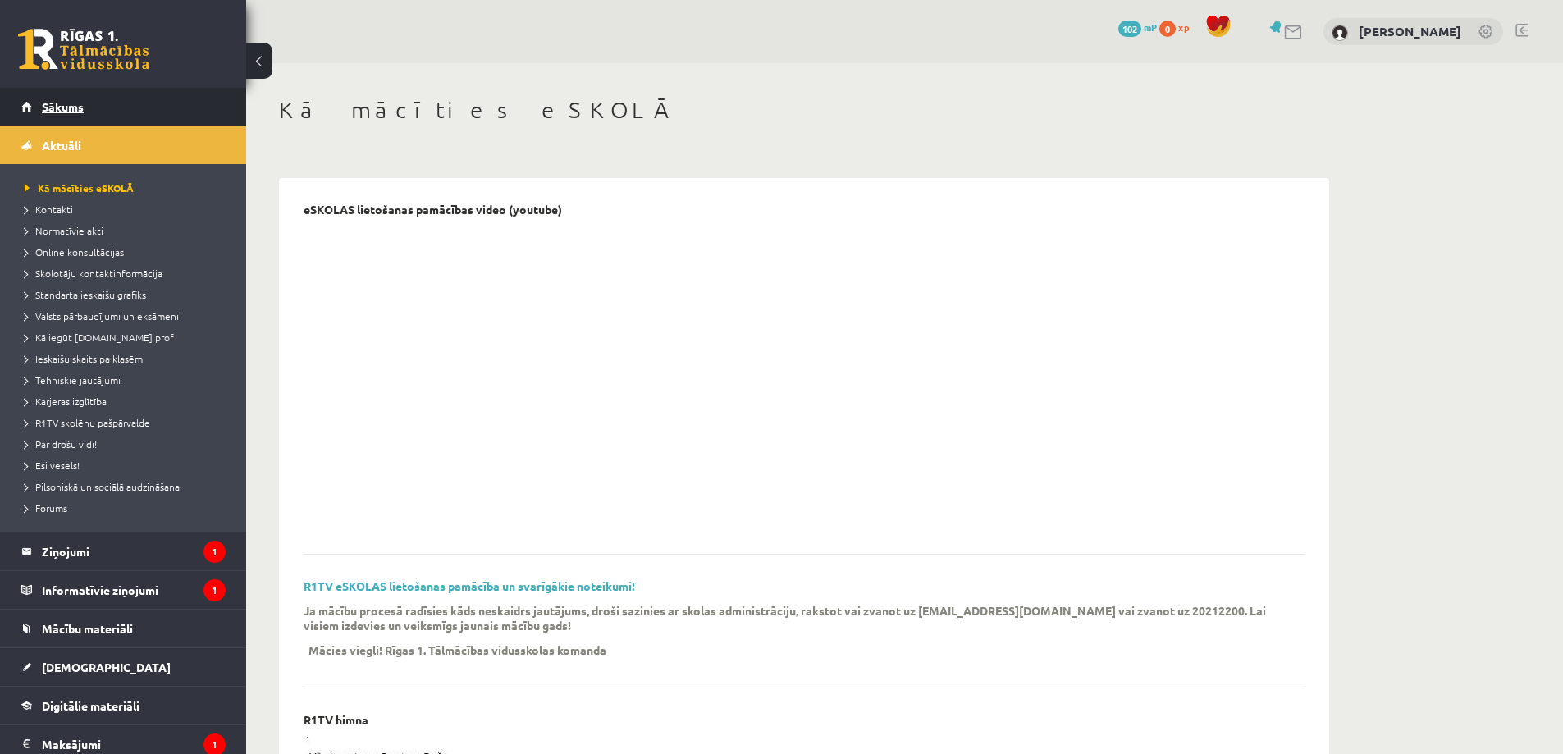
click at [135, 105] on link "Sākums" at bounding box center [123, 107] width 204 height 38
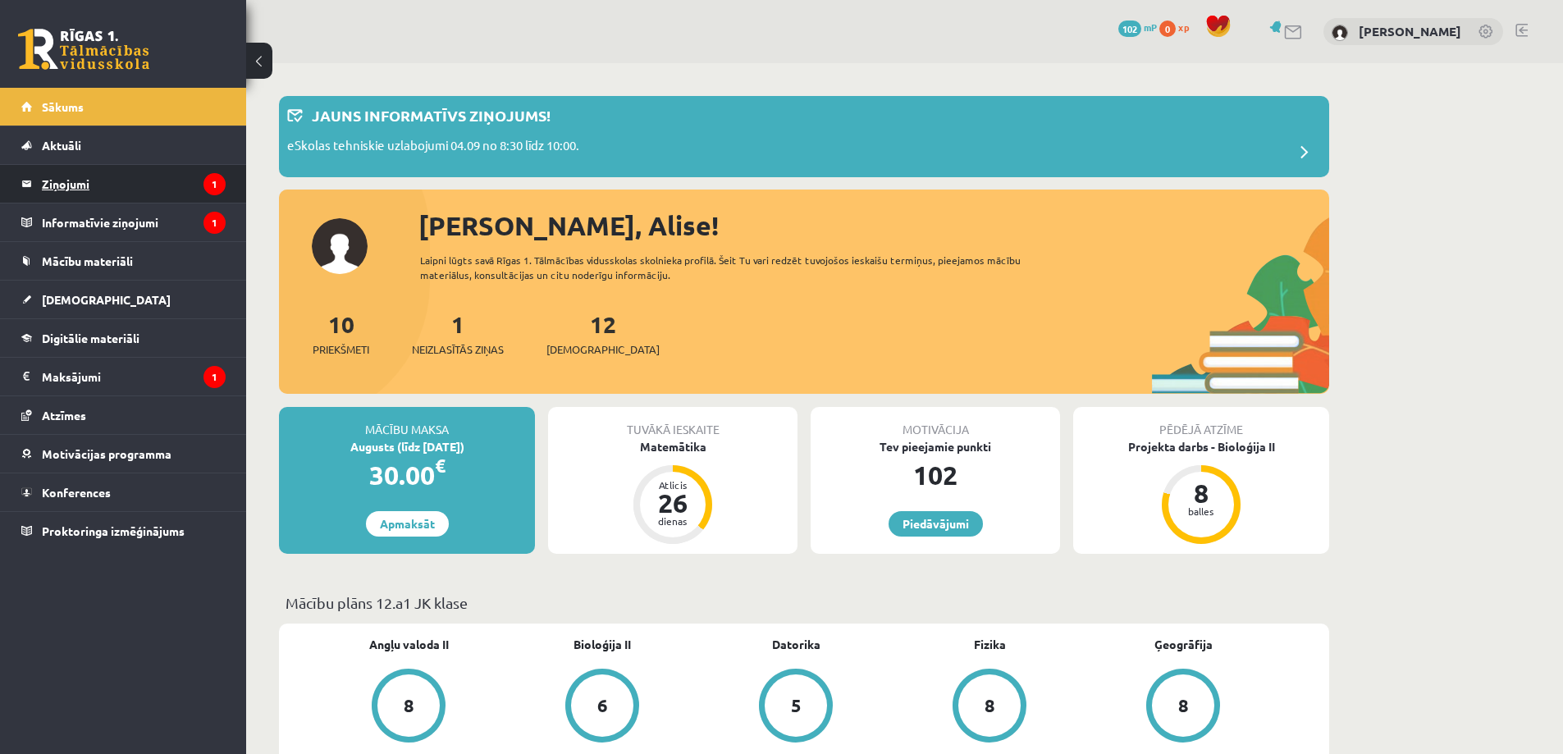
click at [162, 171] on legend "Ziņojumi 1" at bounding box center [134, 184] width 184 height 38
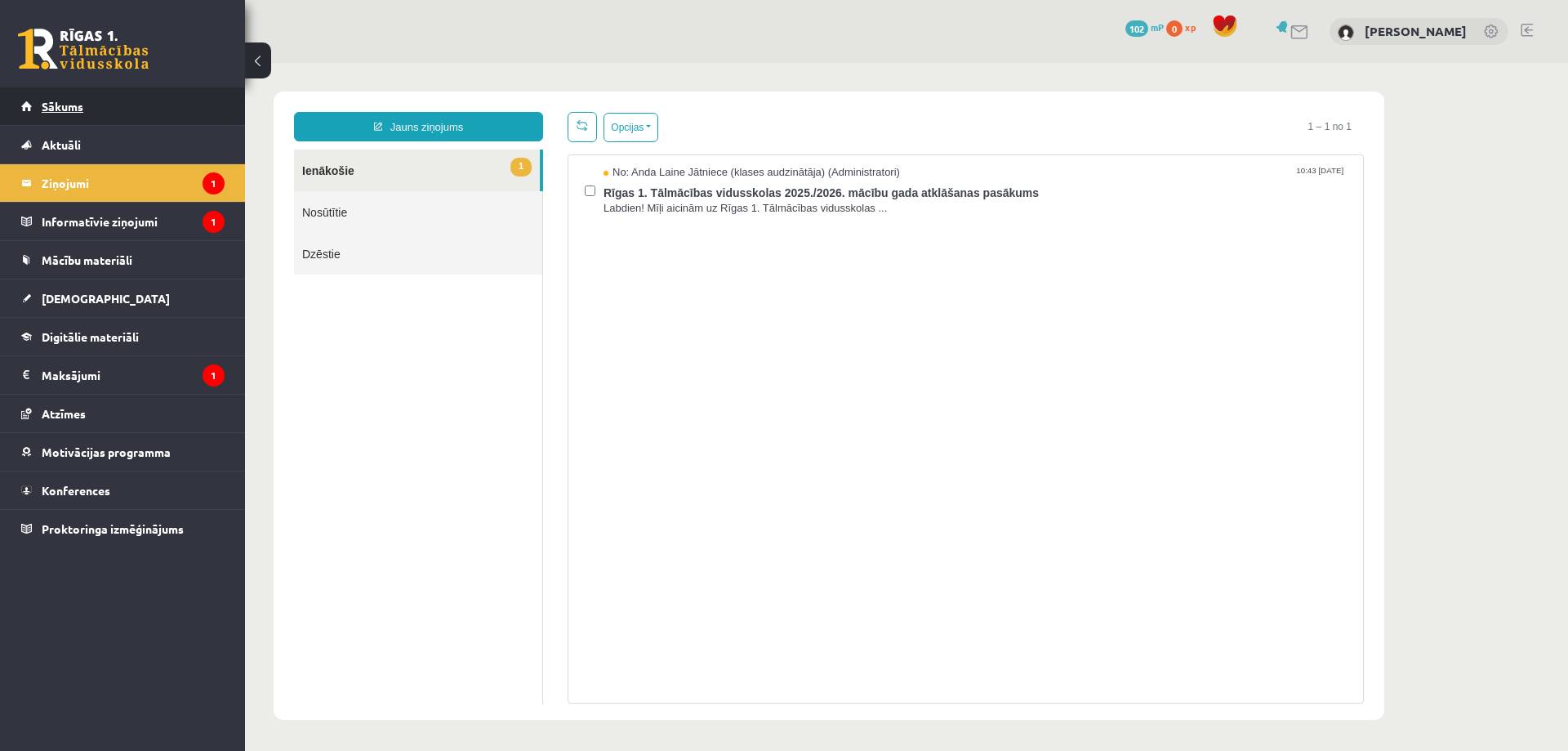
click at [132, 108] on link "Sākums" at bounding box center [122, 107] width 203 height 38
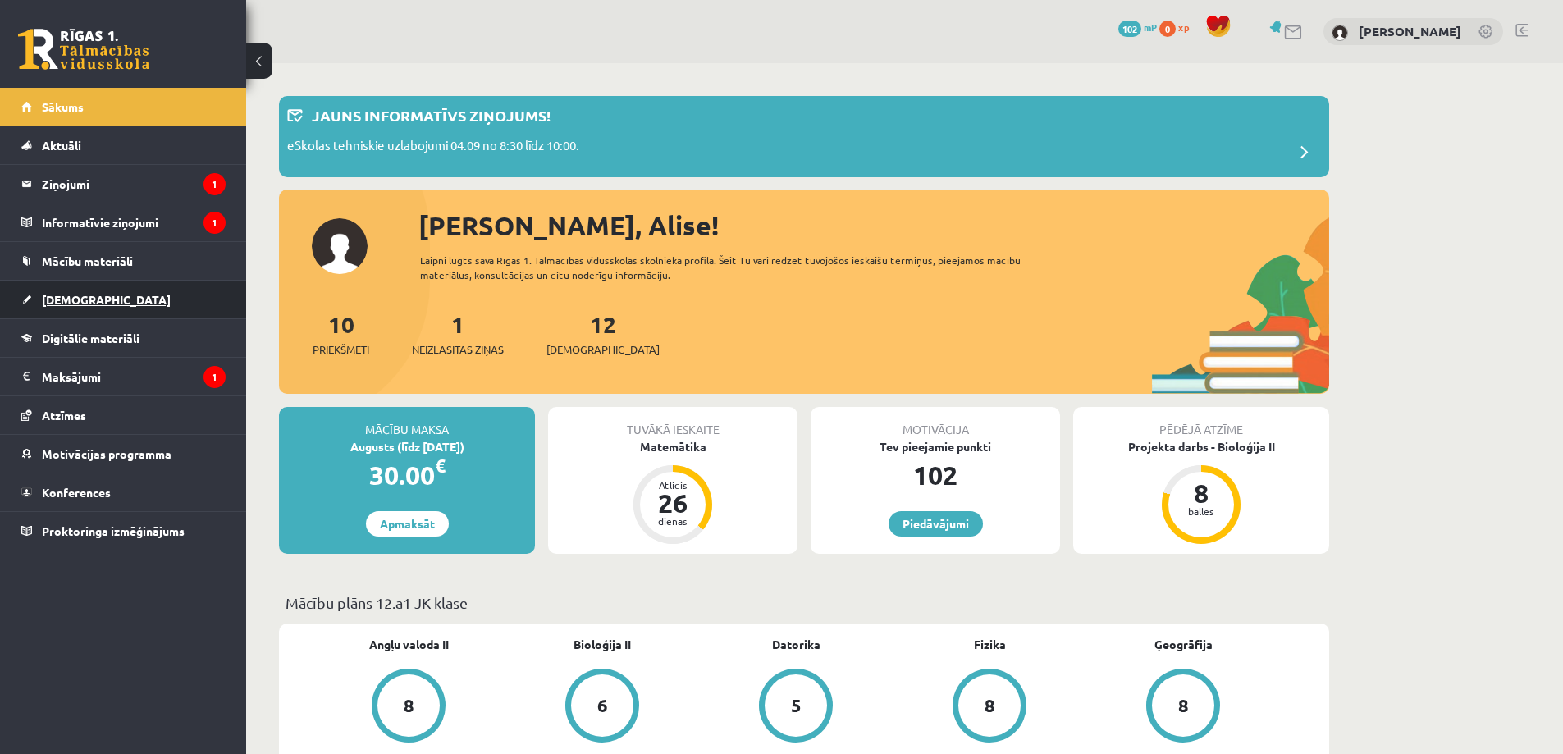
click at [138, 301] on link "[DEMOGRAPHIC_DATA]" at bounding box center [123, 300] width 204 height 38
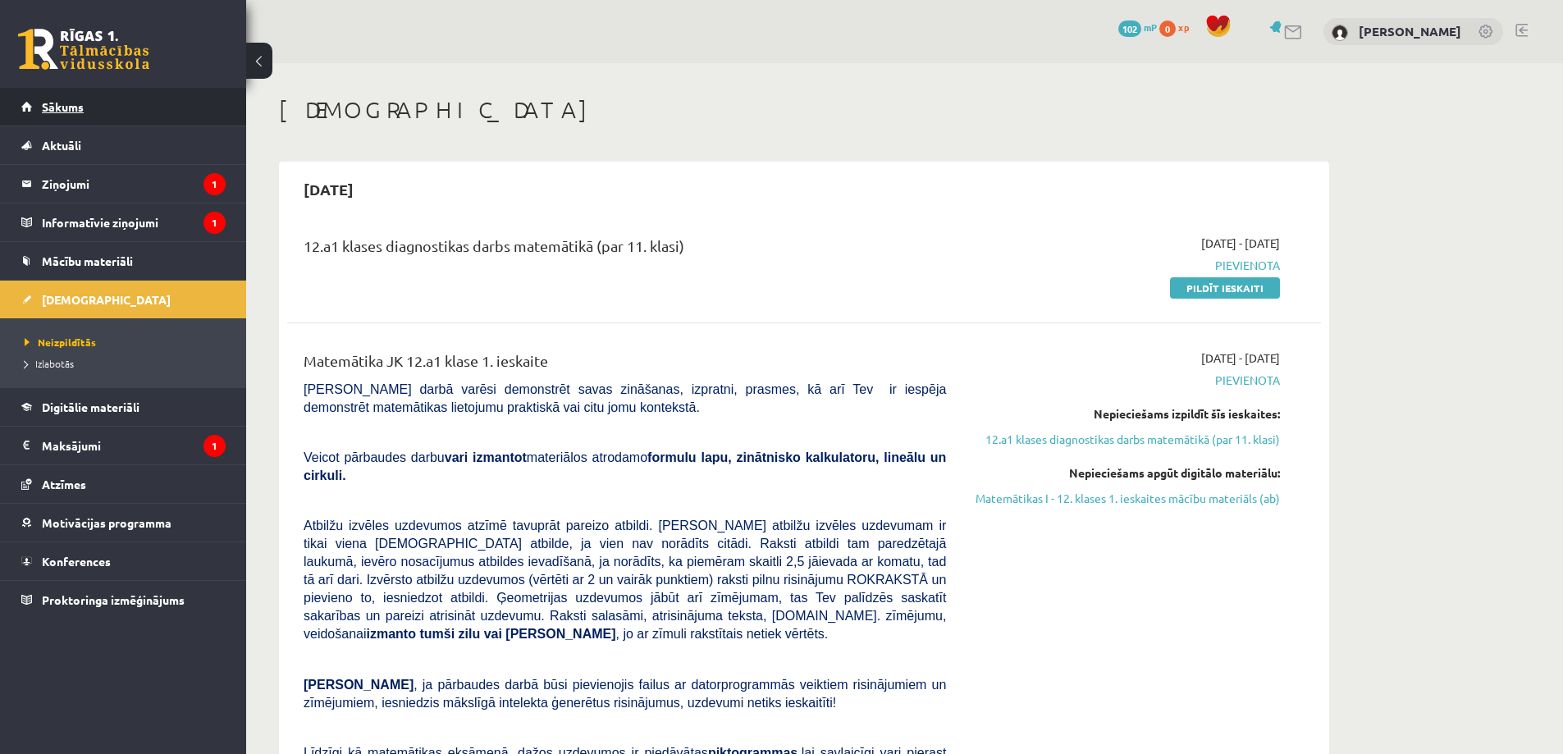
click at [109, 95] on link "Sākums" at bounding box center [123, 107] width 204 height 38
